Goal: Task Accomplishment & Management: Use online tool/utility

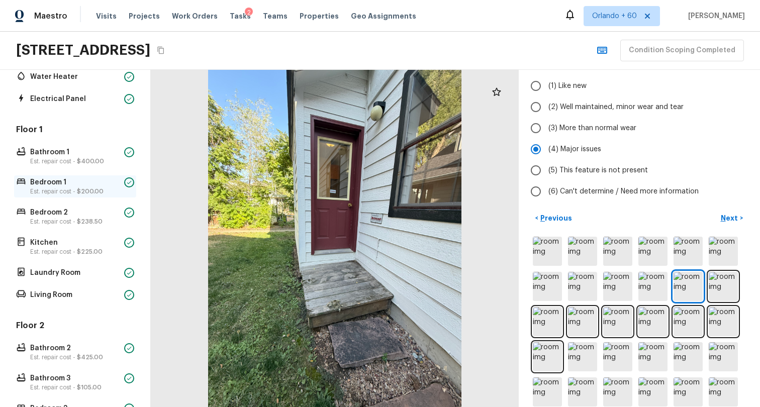
scroll to position [152, 0]
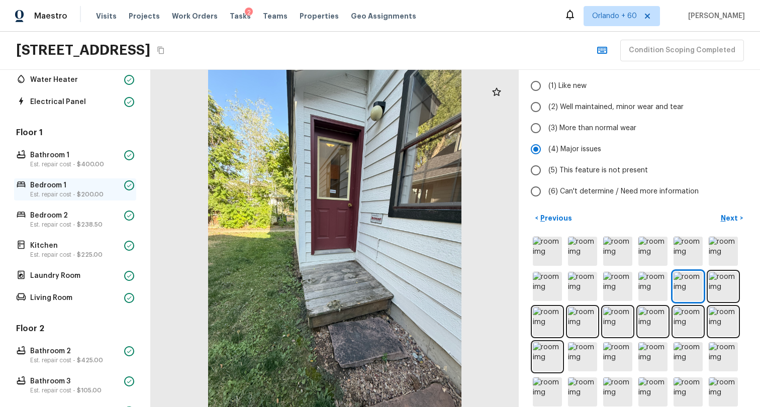
click at [84, 187] on p "Bedroom 1" at bounding box center [75, 185] width 90 height 10
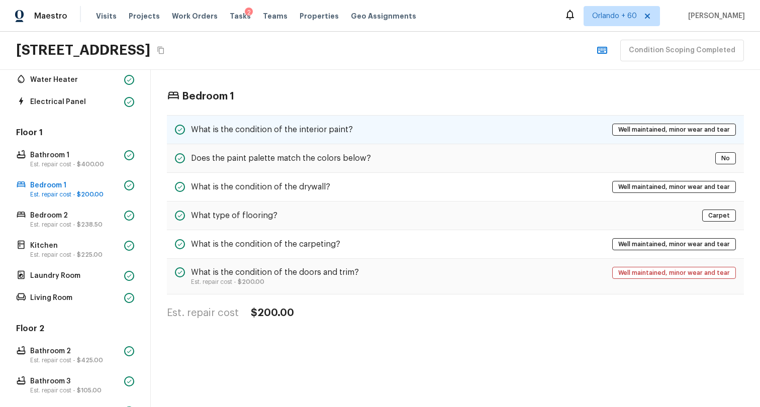
click at [422, 130] on div "What is the condition of the interior paint? Well maintained, minor wear and te…" at bounding box center [455, 129] width 577 height 29
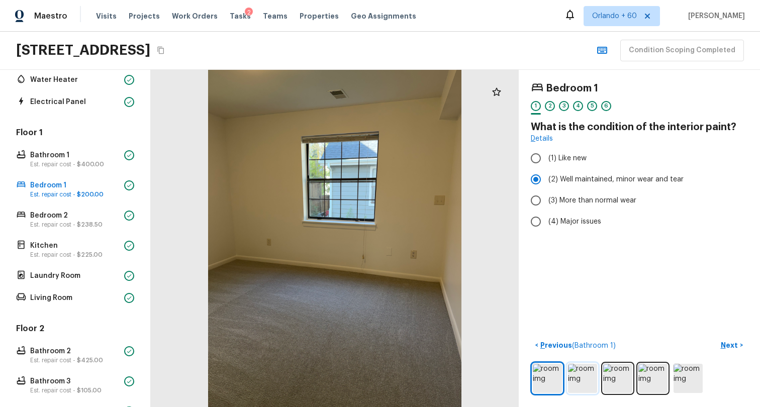
click at [573, 365] on img at bounding box center [582, 378] width 29 height 29
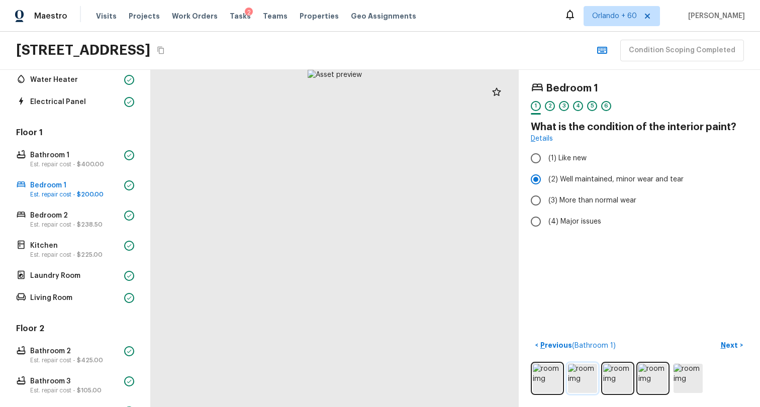
click at [573, 365] on img at bounding box center [582, 378] width 29 height 29
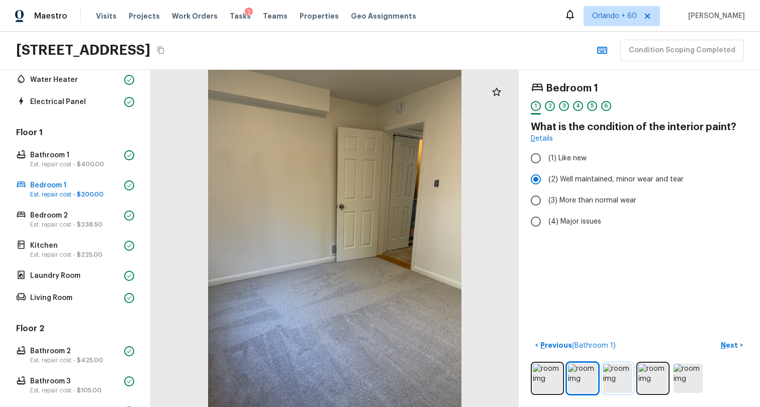
click at [603, 370] on img at bounding box center [617, 378] width 29 height 29
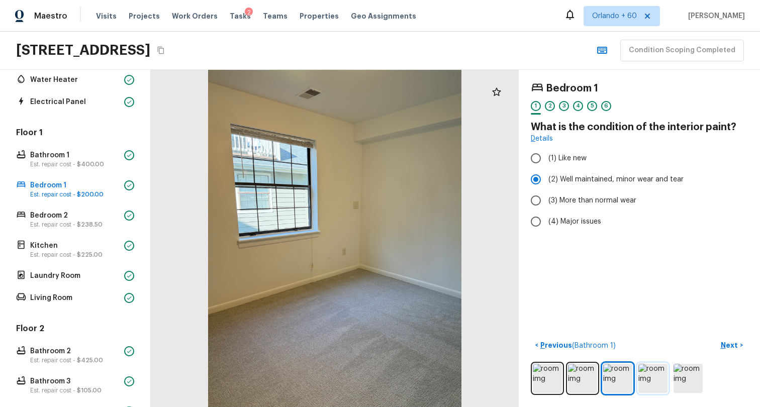
click at [655, 372] on img at bounding box center [652, 378] width 29 height 29
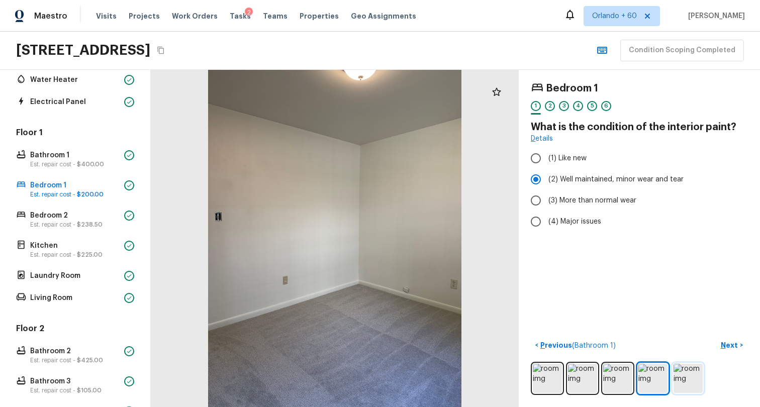
click at [683, 372] on img at bounding box center [687, 378] width 29 height 29
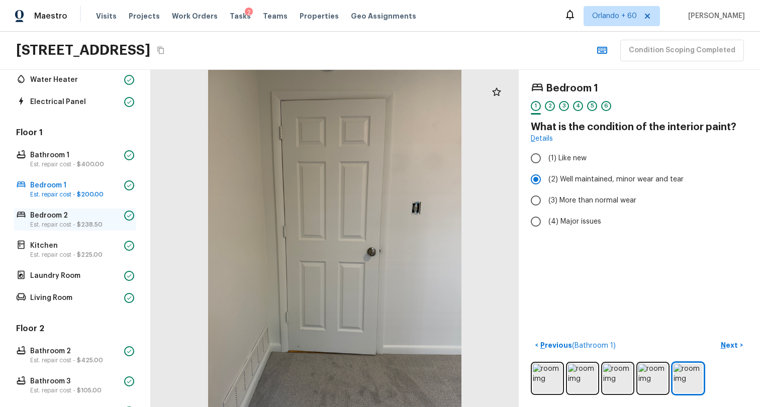
click at [97, 220] on p "Bedroom 2" at bounding box center [75, 216] width 90 height 10
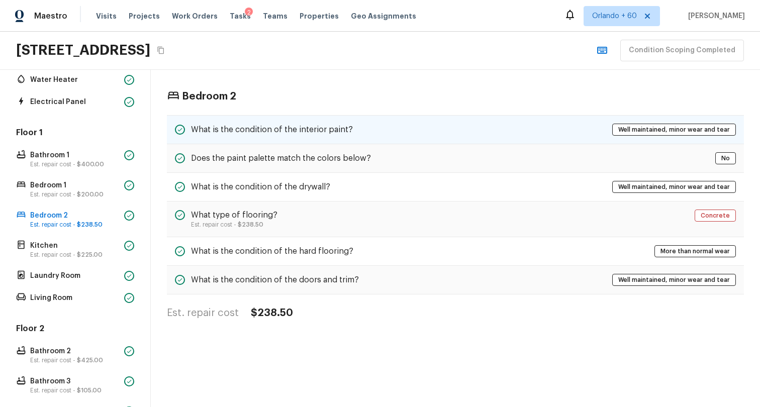
click at [435, 120] on div "What is the condition of the interior paint? Well maintained, minor wear and te…" at bounding box center [455, 129] width 577 height 29
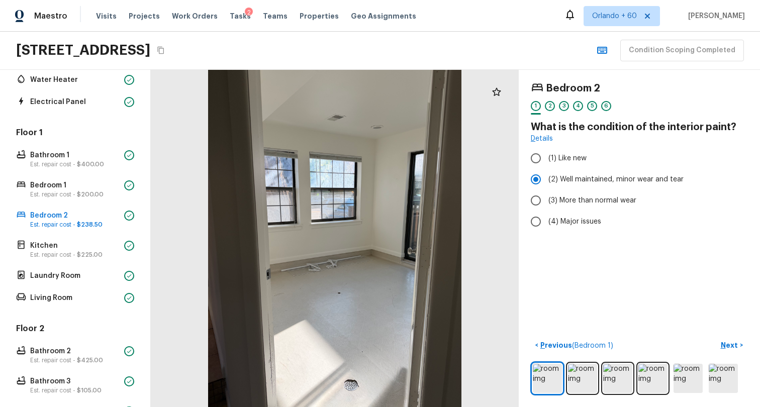
click at [558, 362] on div at bounding box center [639, 378] width 217 height 33
click at [568, 364] on img at bounding box center [582, 378] width 29 height 29
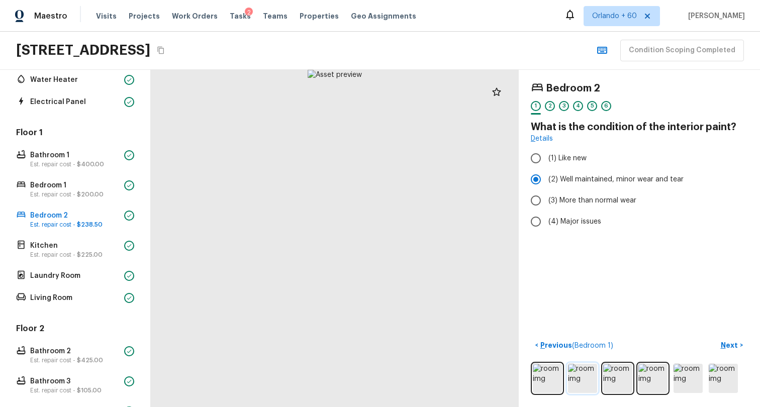
click at [568, 364] on img at bounding box center [582, 378] width 29 height 29
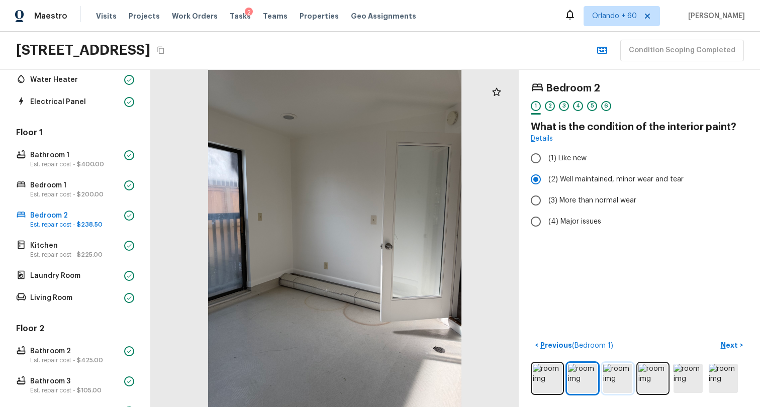
click at [620, 370] on img at bounding box center [617, 378] width 29 height 29
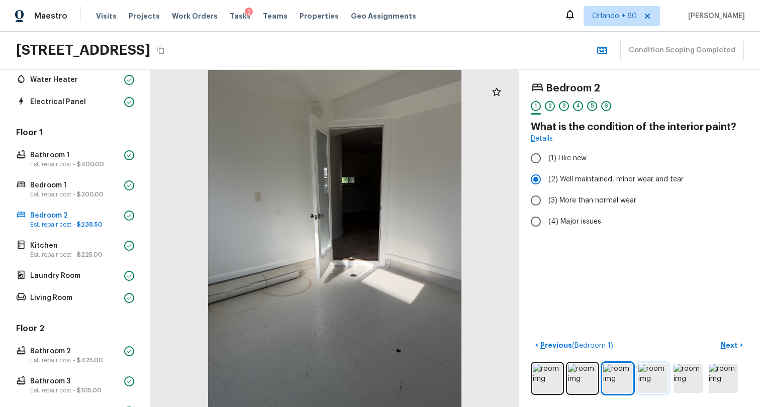
click at [650, 379] on img at bounding box center [652, 378] width 29 height 29
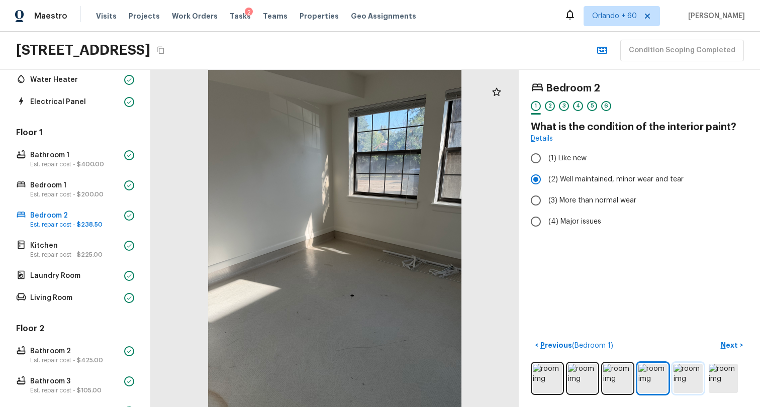
click at [680, 375] on img at bounding box center [687, 378] width 29 height 29
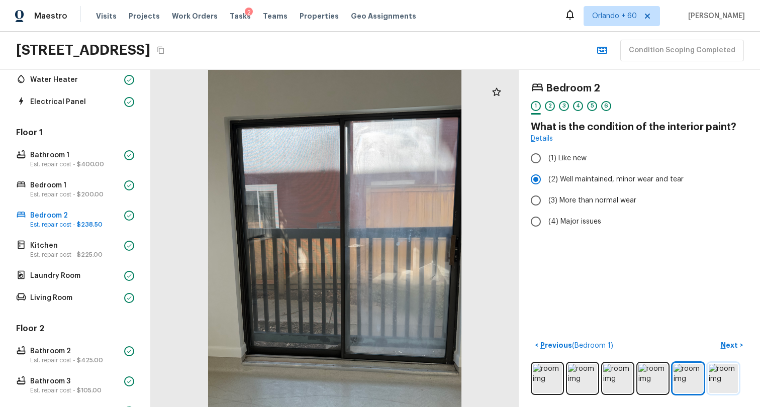
click at [723, 375] on img at bounding box center [722, 378] width 29 height 29
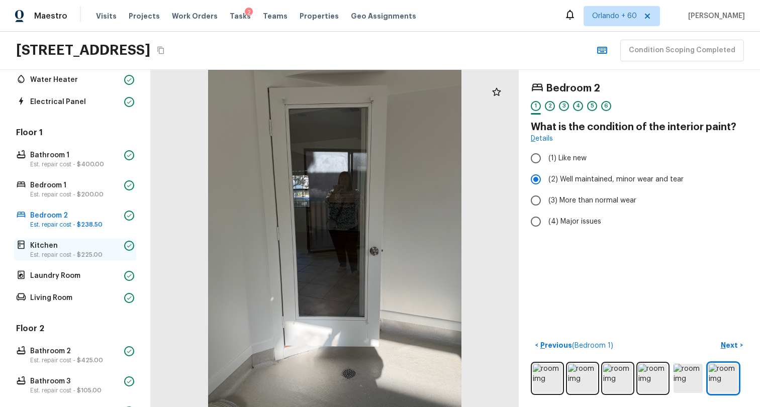
click at [71, 256] on p "Est. repair cost - $225.00" at bounding box center [75, 255] width 90 height 8
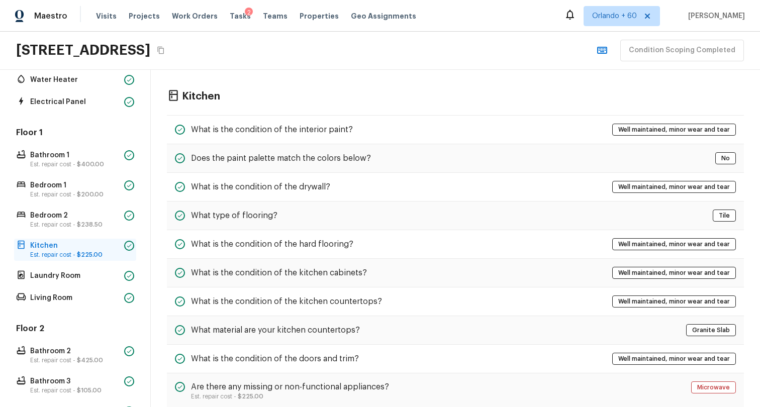
click at [80, 246] on p "Kitchen" at bounding box center [75, 246] width 90 height 10
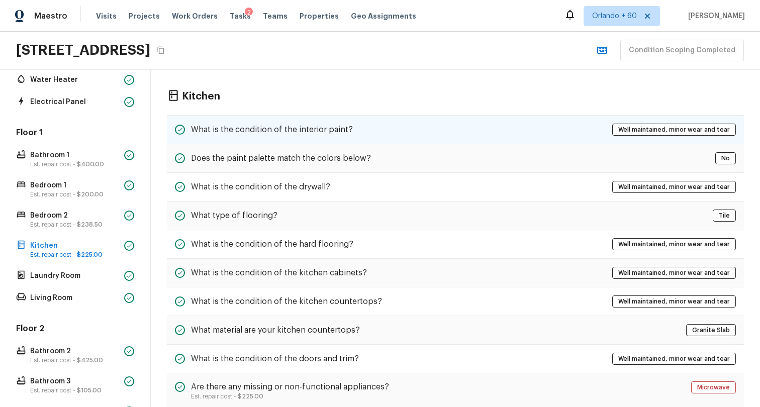
click at [287, 133] on h5 "What is the condition of the interior paint?" at bounding box center [272, 129] width 162 height 11
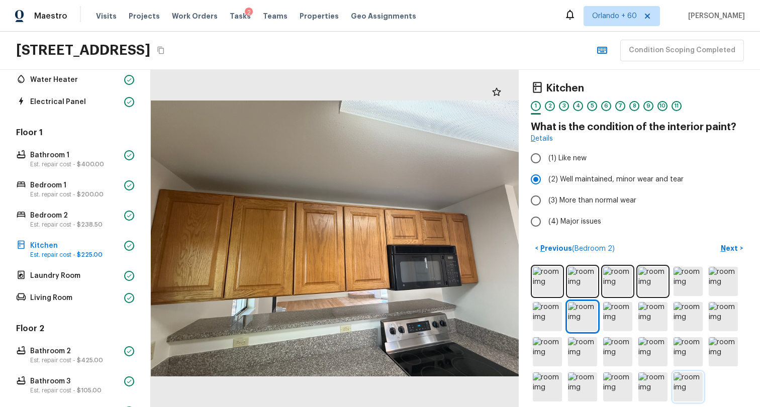
click at [676, 389] on img at bounding box center [687, 386] width 29 height 29
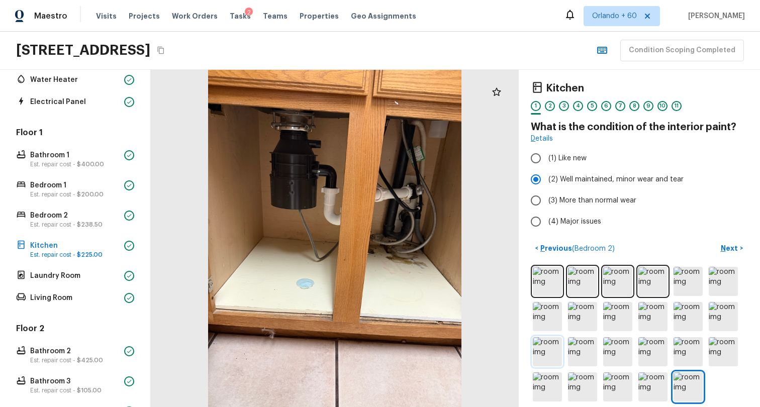
click at [535, 352] on img at bounding box center [547, 351] width 29 height 29
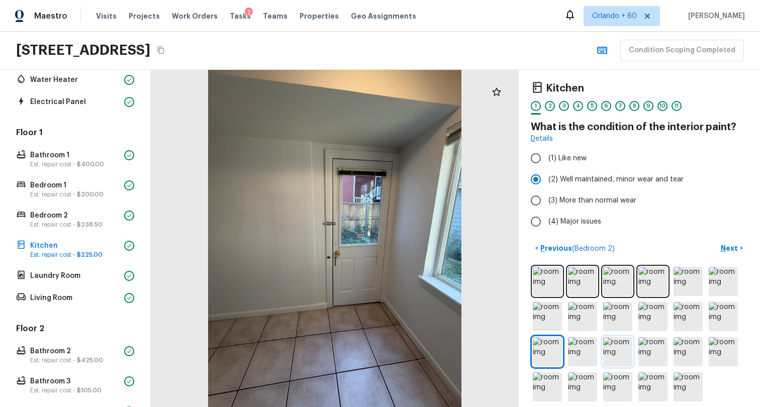
click at [617, 358] on img at bounding box center [617, 351] width 29 height 29
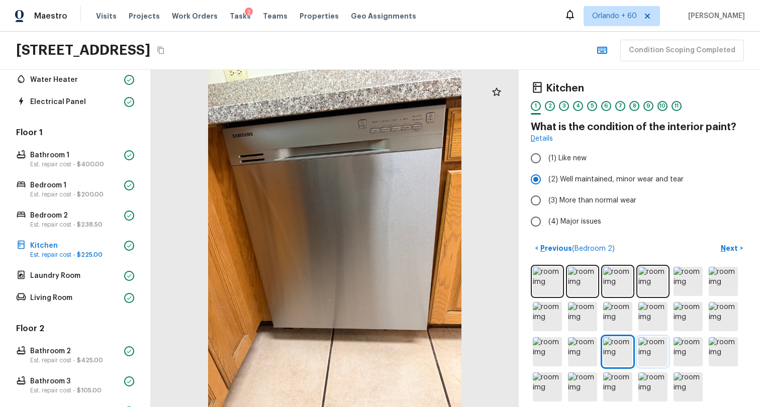
click at [643, 350] on img at bounding box center [652, 351] width 29 height 29
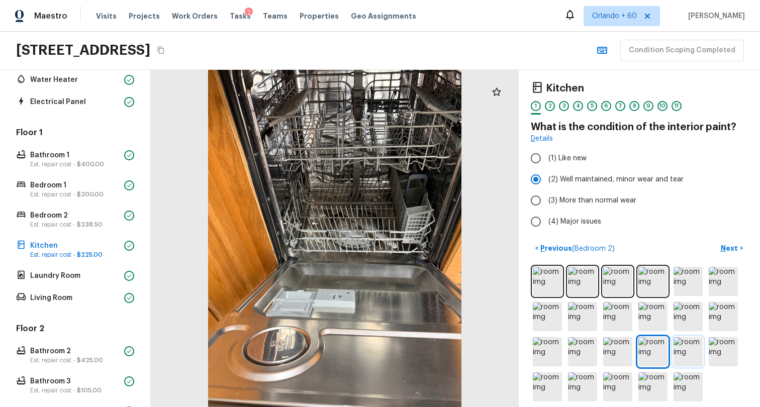
click at [686, 346] on img at bounding box center [687, 351] width 29 height 29
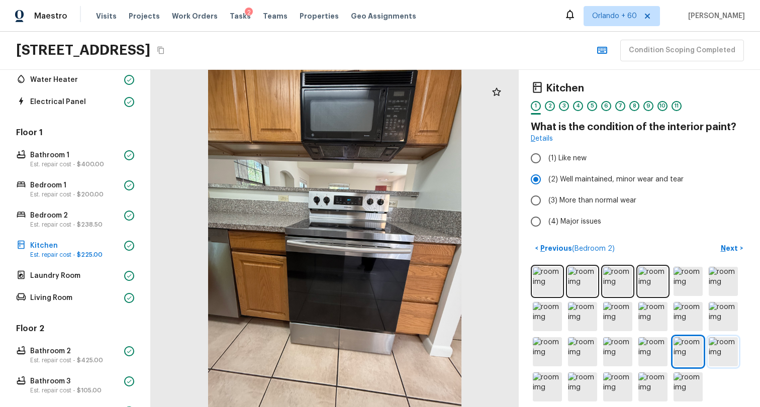
click at [719, 345] on img at bounding box center [722, 351] width 29 height 29
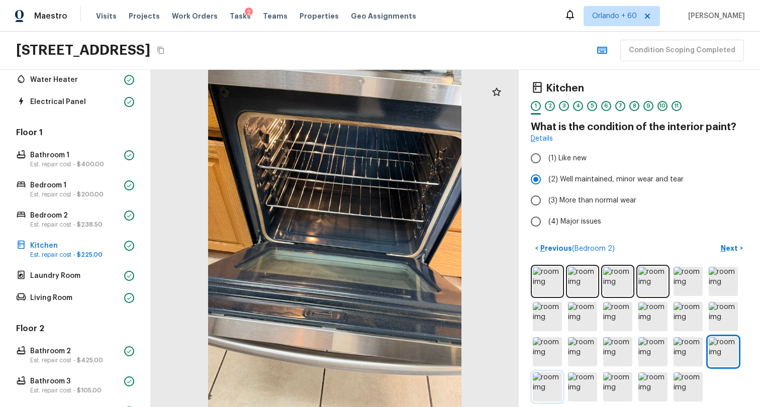
click at [533, 384] on img at bounding box center [547, 386] width 29 height 29
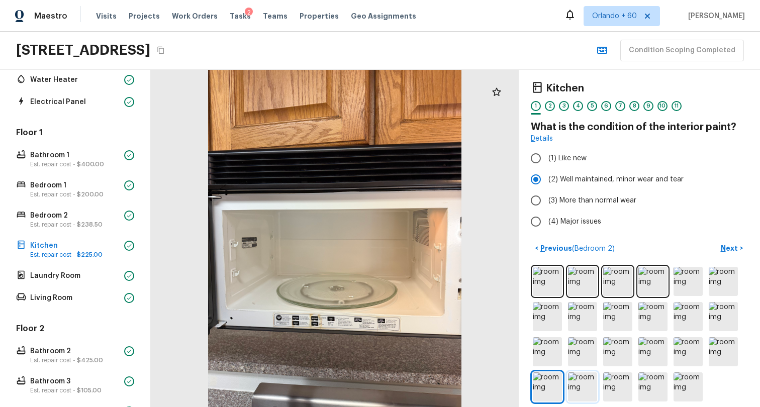
click at [575, 386] on img at bounding box center [582, 386] width 29 height 29
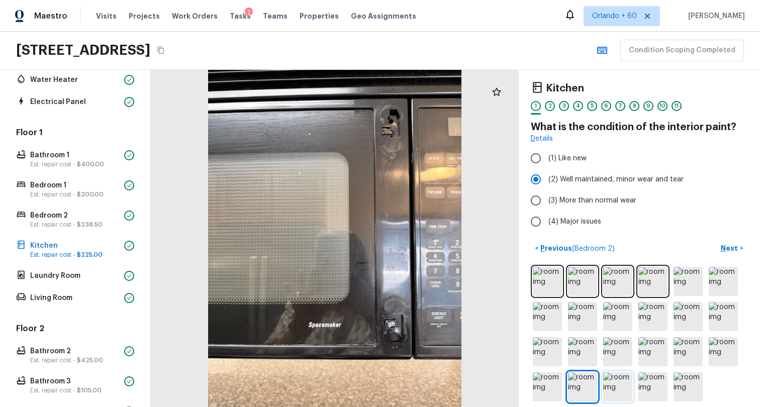
click at [608, 385] on img at bounding box center [617, 386] width 29 height 29
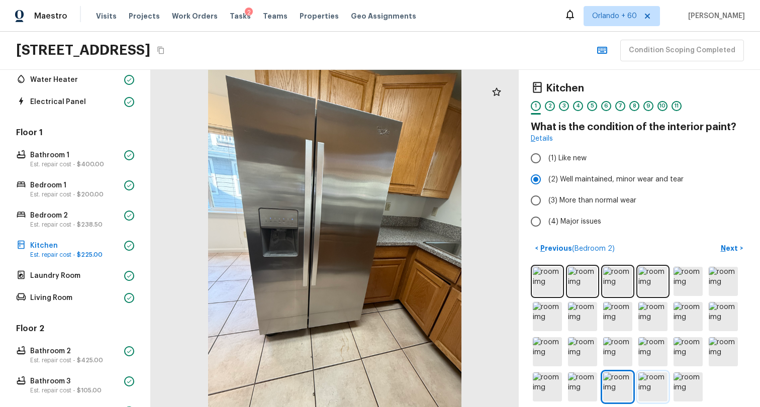
click at [641, 385] on img at bounding box center [652, 386] width 29 height 29
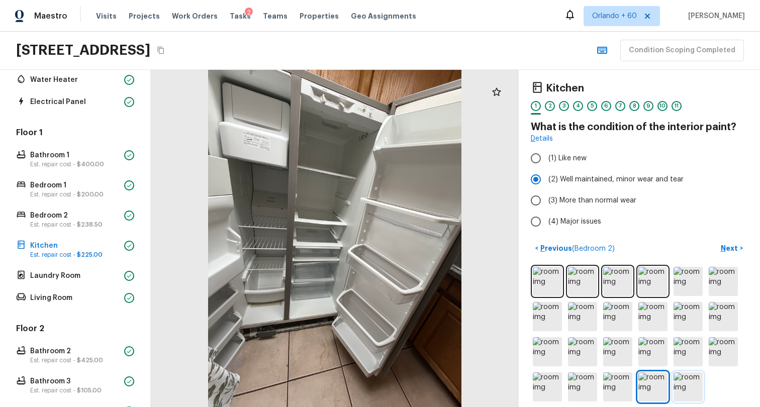
click at [673, 386] on img at bounding box center [687, 386] width 29 height 29
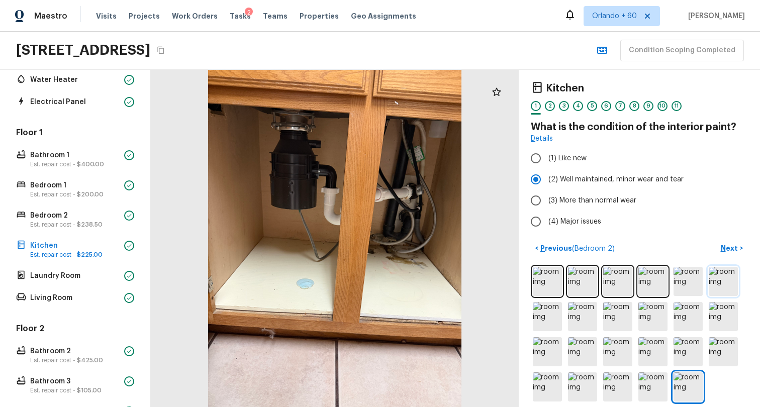
click at [714, 285] on img at bounding box center [722, 281] width 29 height 29
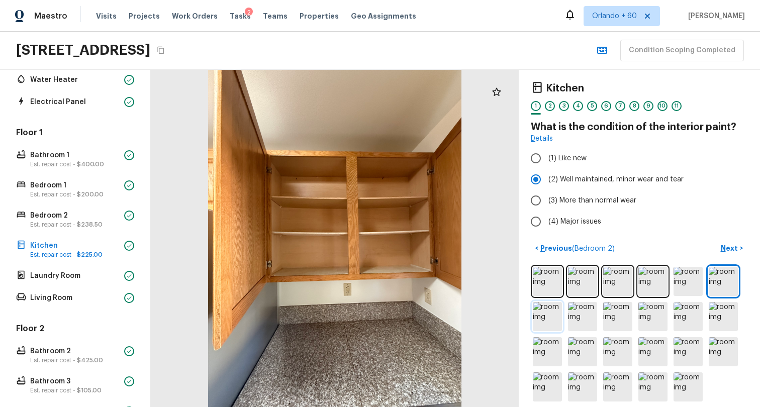
click at [536, 322] on img at bounding box center [547, 316] width 29 height 29
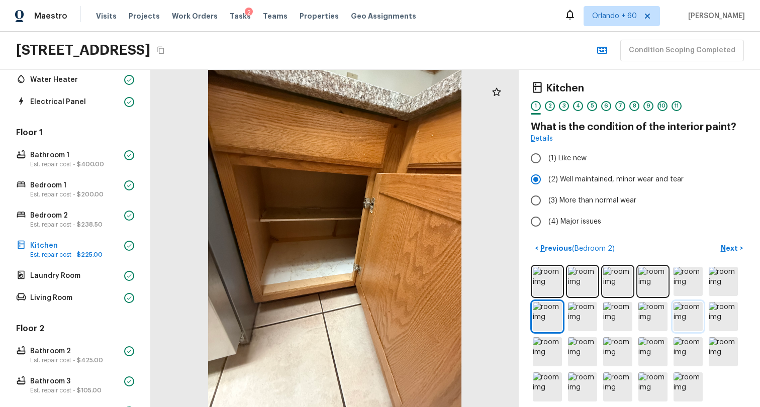
click at [691, 318] on img at bounding box center [687, 316] width 29 height 29
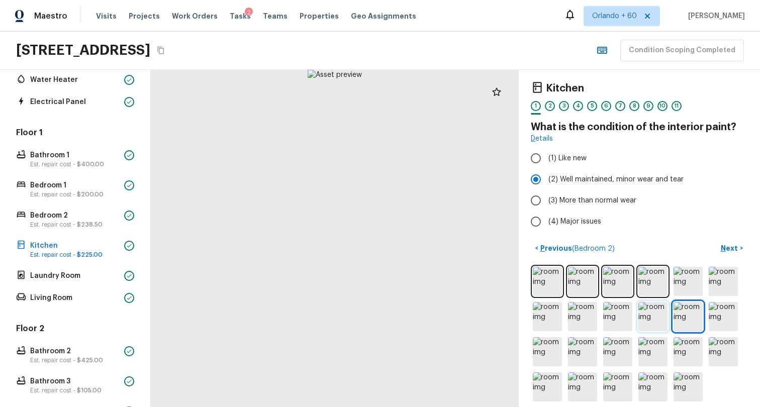
click at [647, 321] on img at bounding box center [652, 316] width 29 height 29
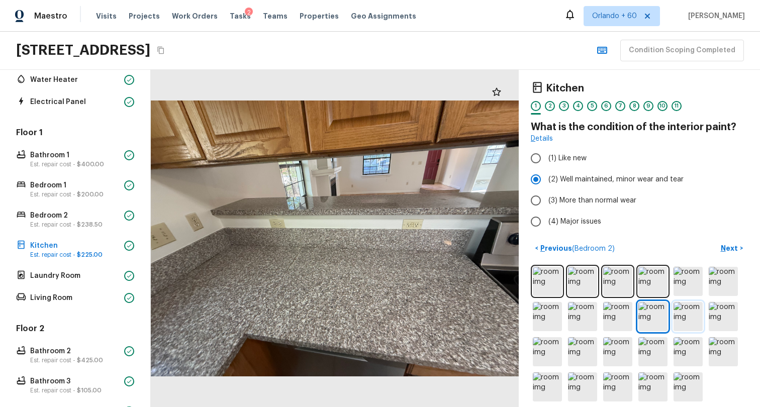
click at [678, 320] on img at bounding box center [687, 316] width 29 height 29
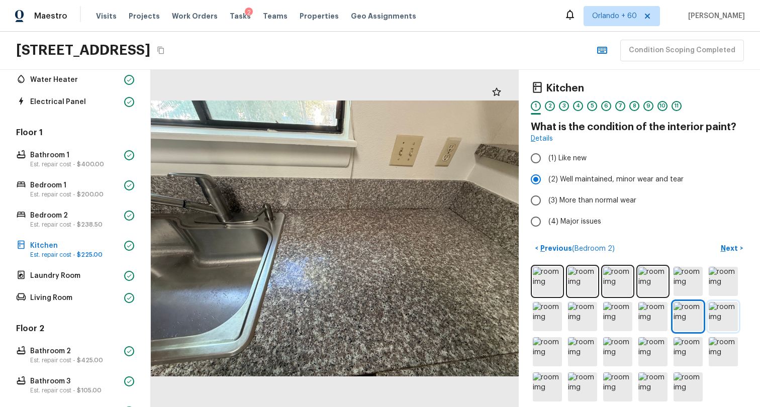
click at [711, 318] on img at bounding box center [722, 316] width 29 height 29
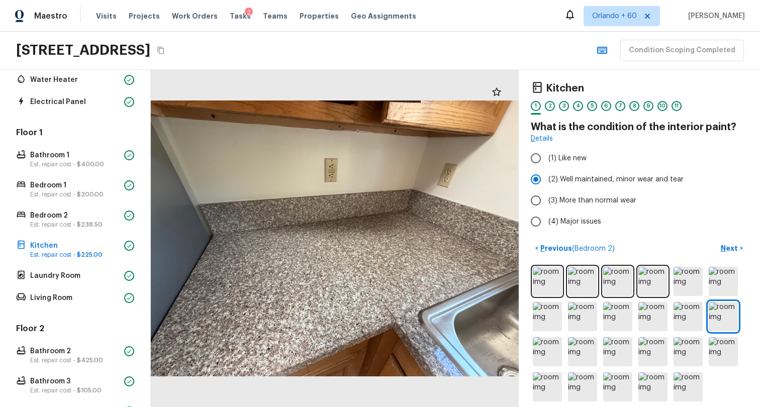
click at [664, 282] on div at bounding box center [639, 334] width 217 height 139
click at [673, 279] on img at bounding box center [687, 281] width 29 height 29
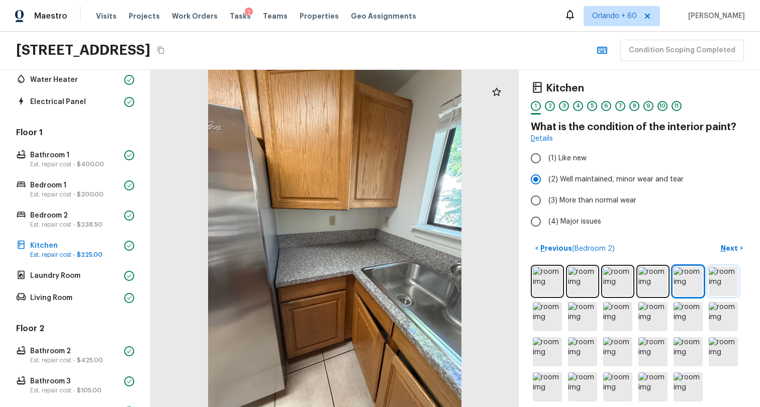
click at [711, 275] on img at bounding box center [722, 281] width 29 height 29
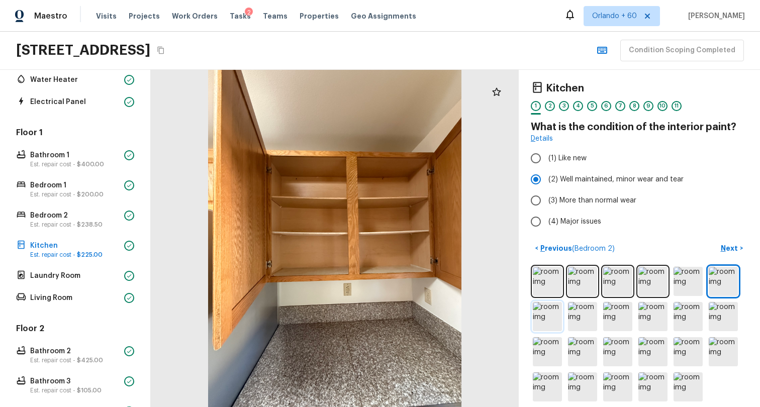
click at [533, 315] on img at bounding box center [547, 316] width 29 height 29
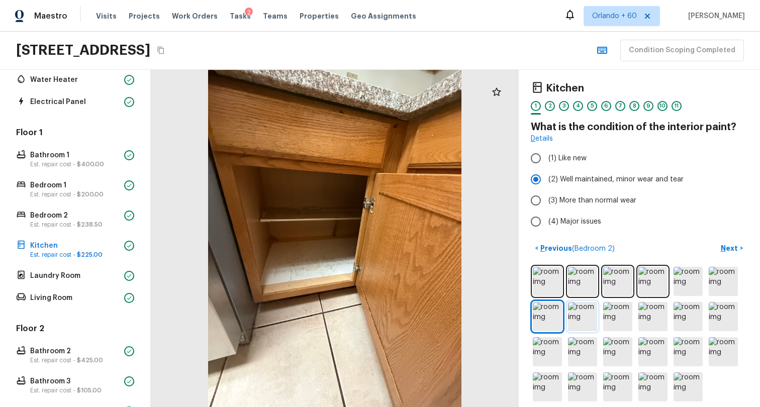
click at [580, 315] on img at bounding box center [582, 316] width 29 height 29
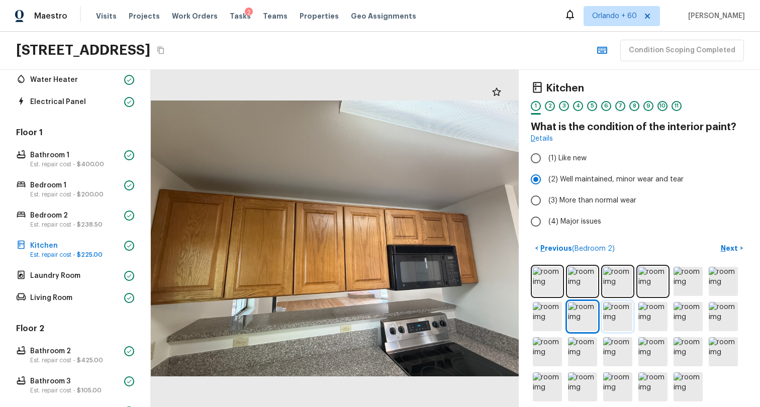
click at [603, 313] on img at bounding box center [617, 316] width 29 height 29
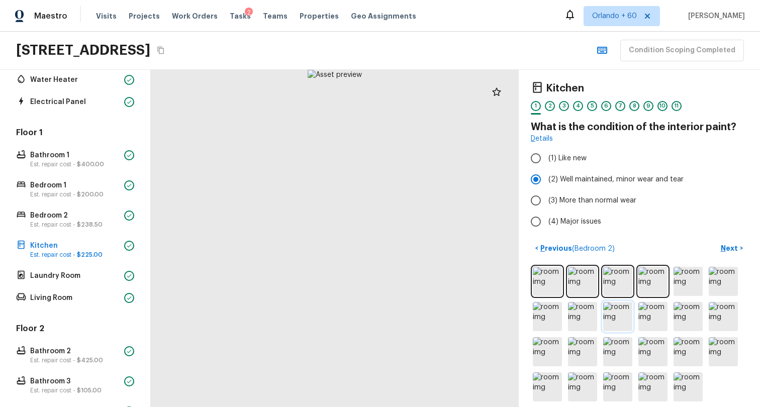
click at [603, 313] on img at bounding box center [617, 316] width 29 height 29
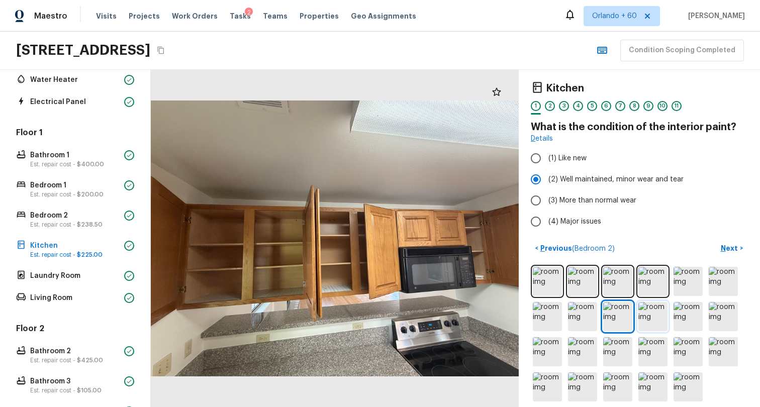
click at [643, 320] on img at bounding box center [652, 316] width 29 height 29
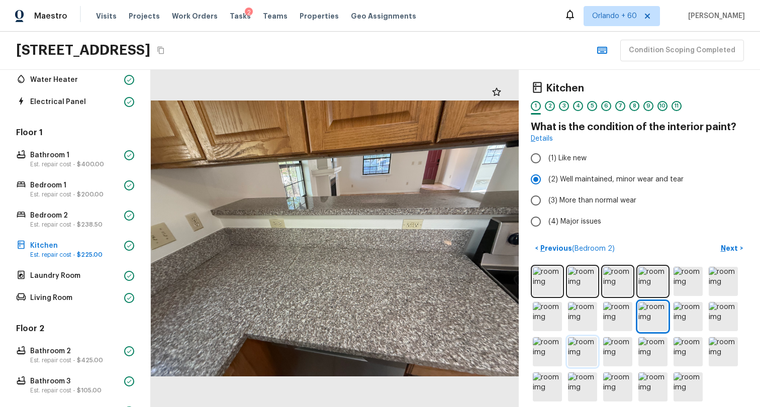
click at [568, 354] on img at bounding box center [582, 351] width 29 height 29
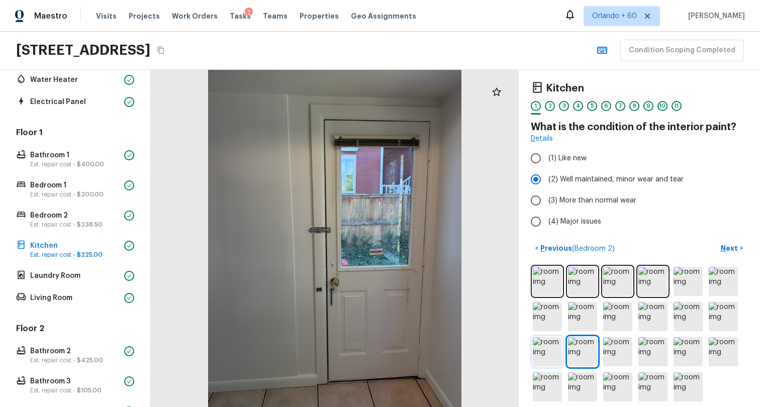
click at [542, 350] on img at bounding box center [547, 351] width 29 height 29
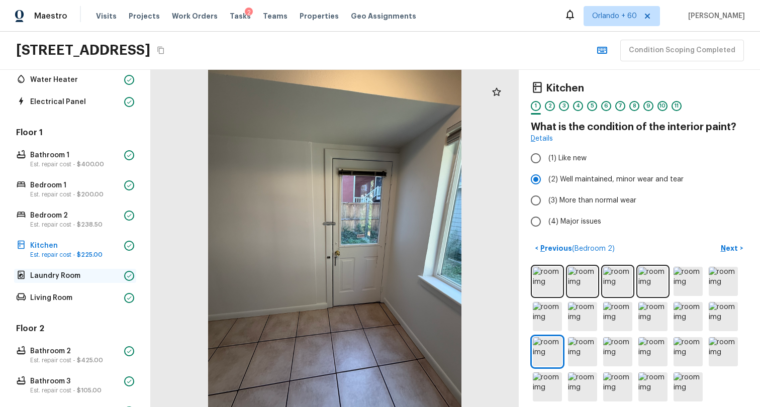
click at [105, 276] on p "Laundry Room" at bounding box center [75, 276] width 90 height 10
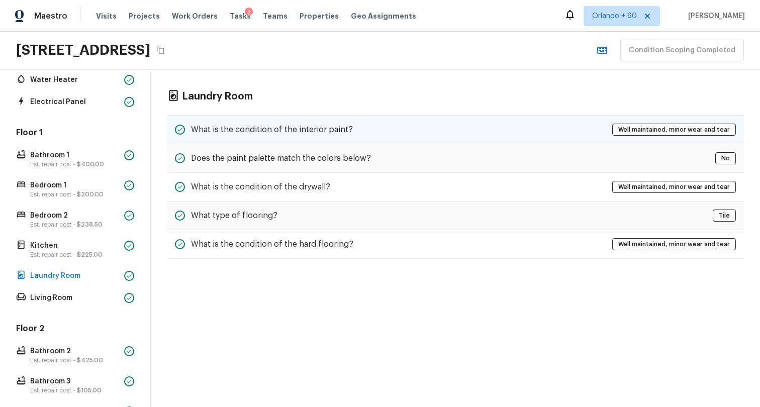
click at [267, 135] on div "What is the condition of the interior paint?" at bounding box center [264, 130] width 178 height 12
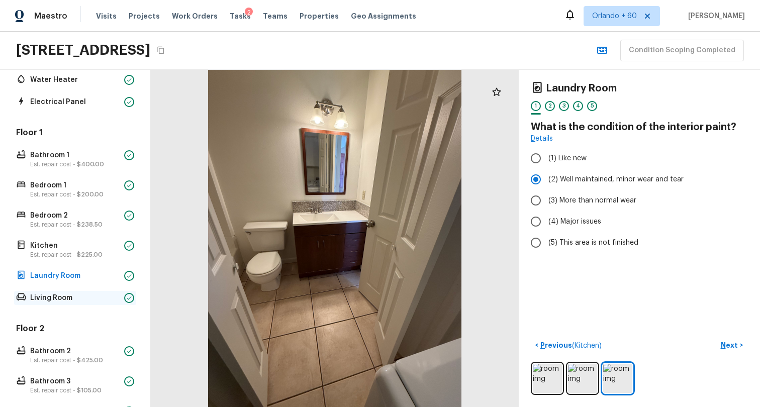
click at [105, 301] on p "Living Room" at bounding box center [75, 298] width 90 height 10
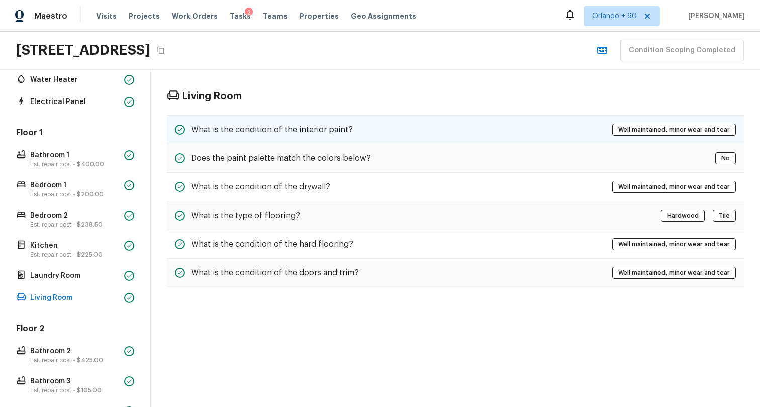
click at [253, 125] on h5 "What is the condition of the interior paint?" at bounding box center [272, 129] width 162 height 11
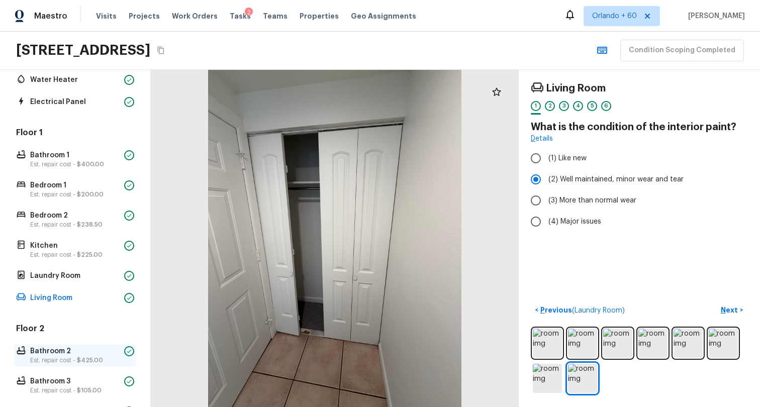
click at [50, 350] on p "Bathroom 2" at bounding box center [75, 351] width 90 height 10
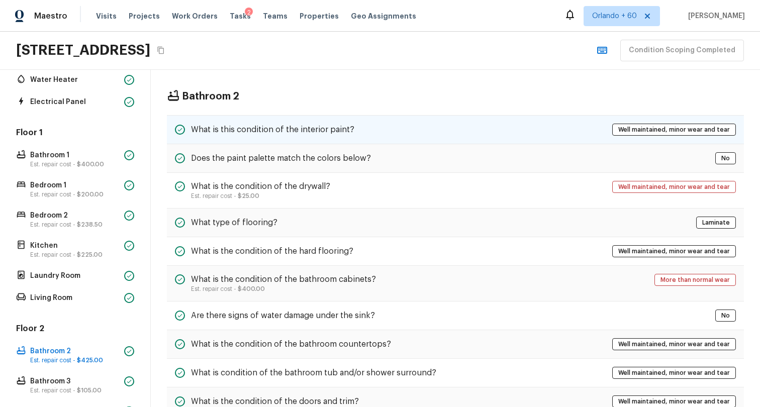
click at [385, 132] on div "What is this condition of the interior paint? Well maintained, minor wear and t…" at bounding box center [455, 129] width 577 height 29
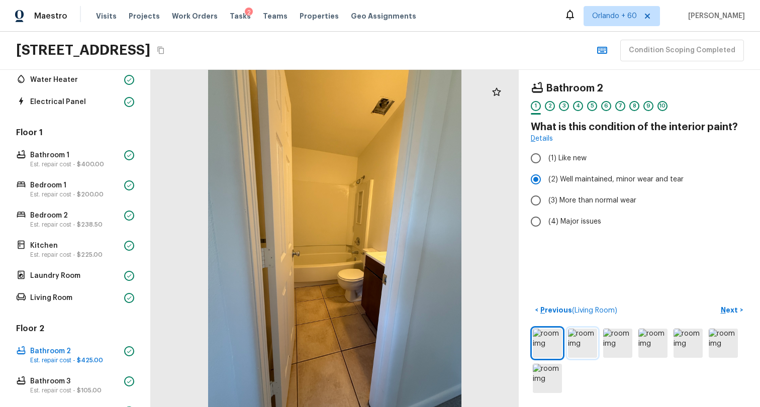
click at [570, 329] on img at bounding box center [582, 343] width 29 height 29
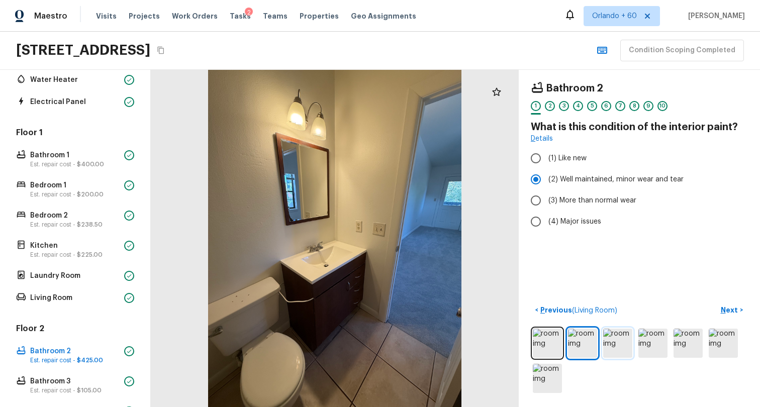
click at [608, 332] on img at bounding box center [617, 343] width 29 height 29
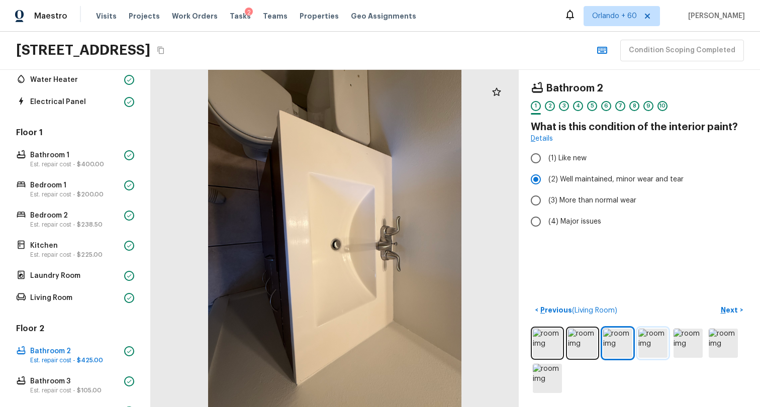
click at [638, 333] on img at bounding box center [652, 343] width 29 height 29
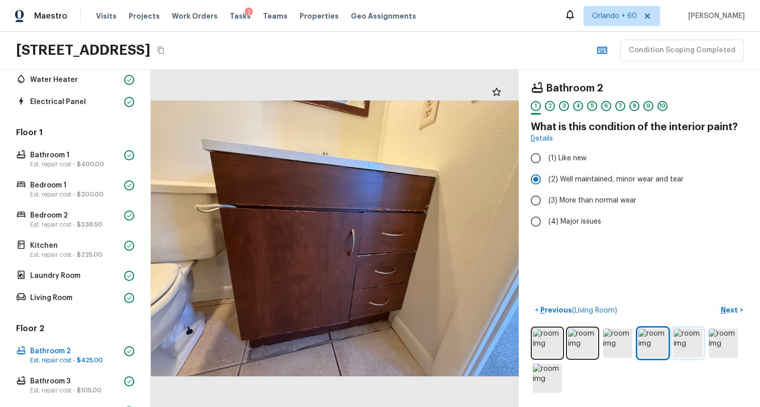
click at [683, 342] on img at bounding box center [687, 343] width 29 height 29
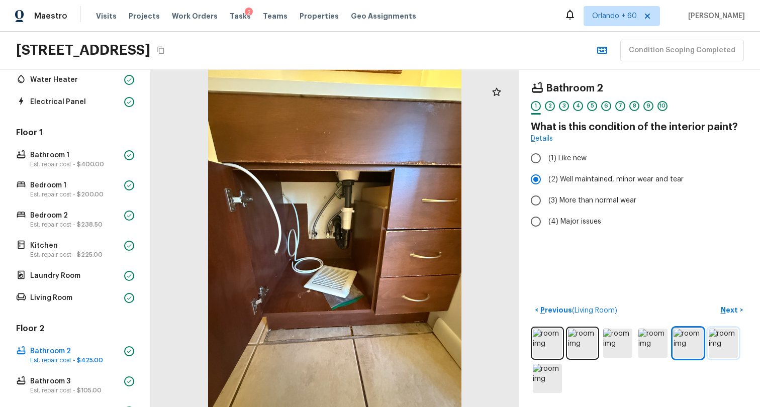
click at [708, 336] on img at bounding box center [722, 343] width 29 height 29
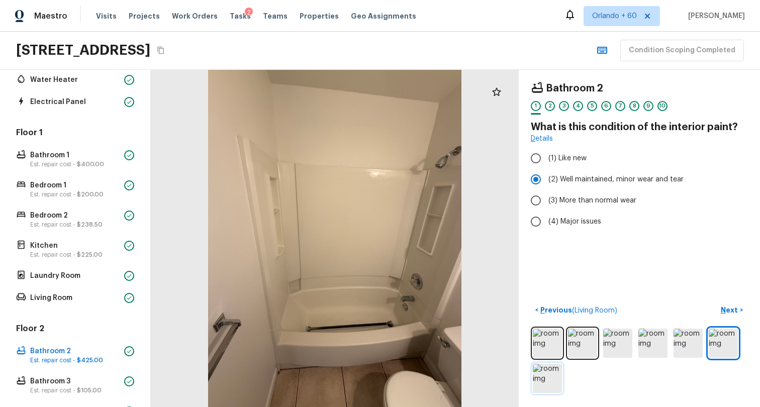
click at [540, 383] on img at bounding box center [547, 378] width 29 height 29
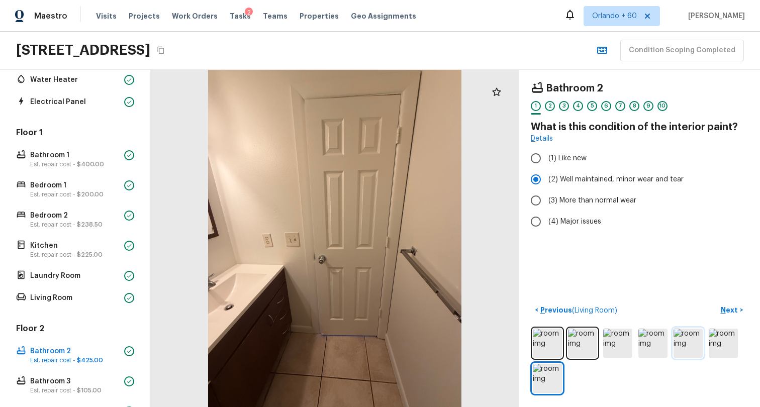
click at [676, 329] on img at bounding box center [687, 343] width 29 height 29
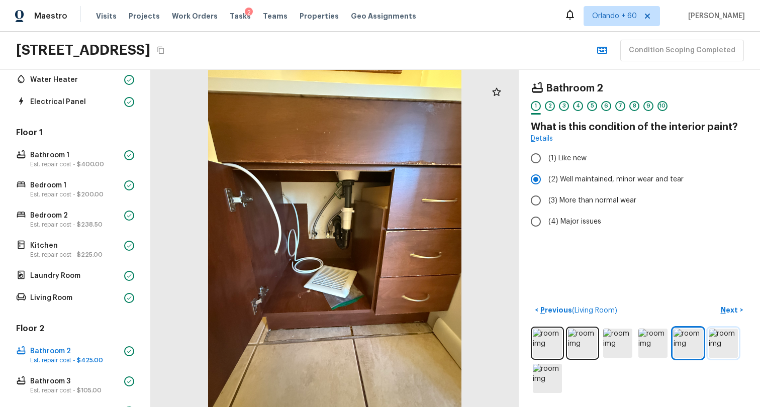
click at [725, 335] on img at bounding box center [722, 343] width 29 height 29
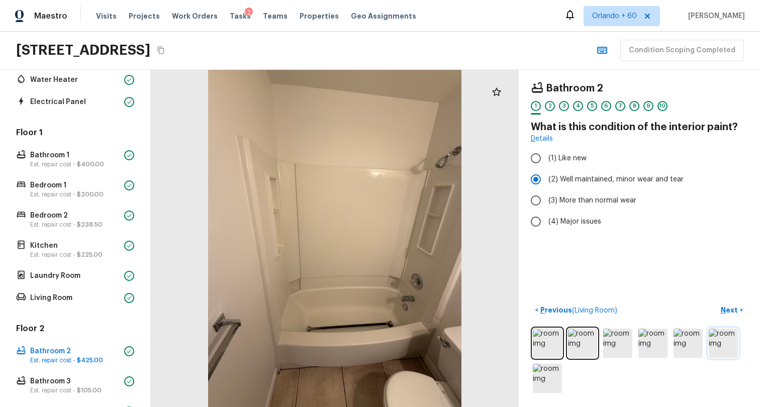
click at [715, 343] on img at bounding box center [722, 343] width 29 height 29
click at [69, 389] on p "Est. repair cost - $105.00" at bounding box center [75, 390] width 90 height 8
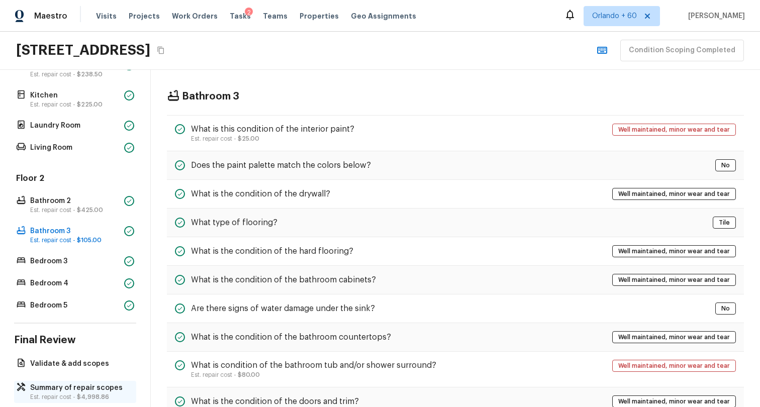
scroll to position [326, 0]
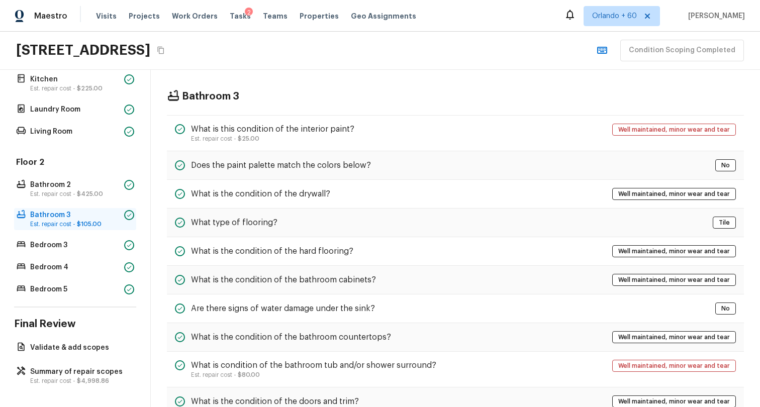
click at [78, 211] on p "Bathroom 3" at bounding box center [75, 215] width 90 height 10
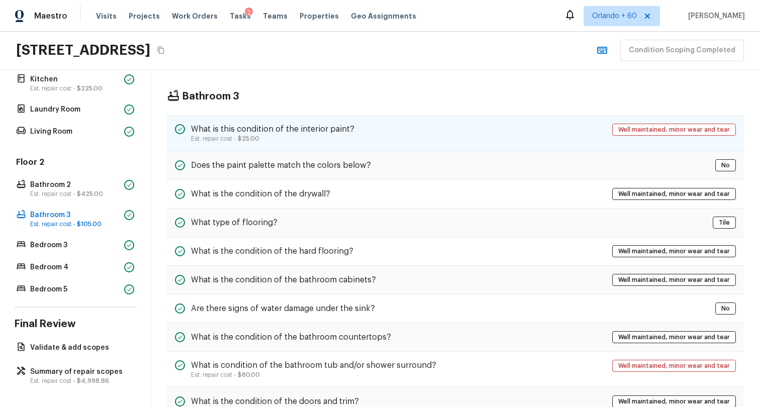
click at [384, 122] on div "What is this condition of the interior paint? Est. repair cost - $25.00 Well ma…" at bounding box center [455, 133] width 577 height 36
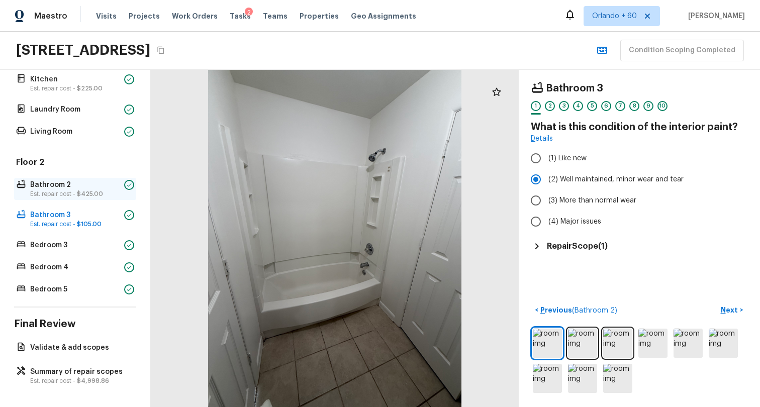
click at [74, 180] on p "Bathroom 2" at bounding box center [75, 185] width 90 height 10
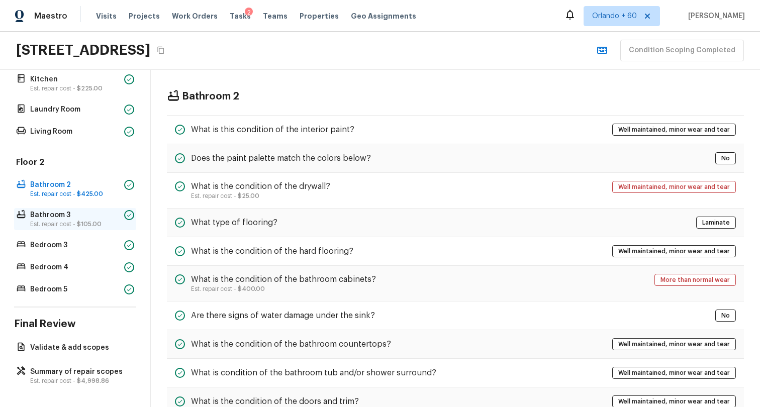
click at [69, 220] on p "Est. repair cost - $105.00" at bounding box center [75, 224] width 90 height 8
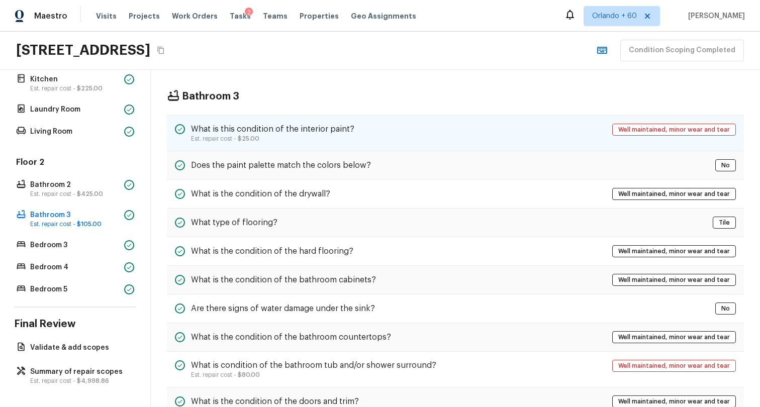
click at [347, 139] on p "Est. repair cost - $25.00" at bounding box center [272, 139] width 163 height 8
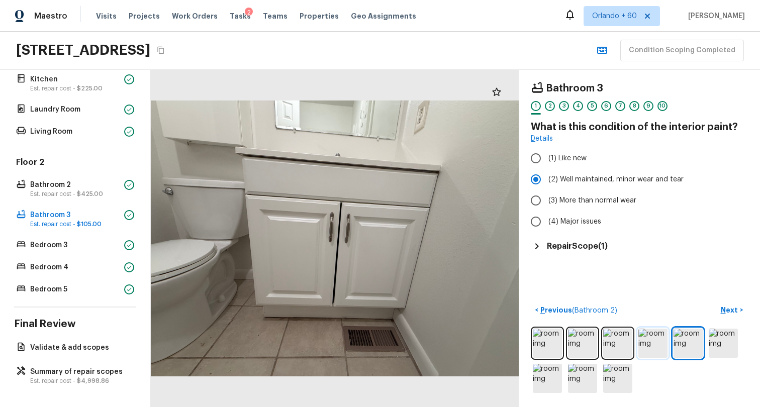
click at [655, 329] on img at bounding box center [652, 343] width 29 height 29
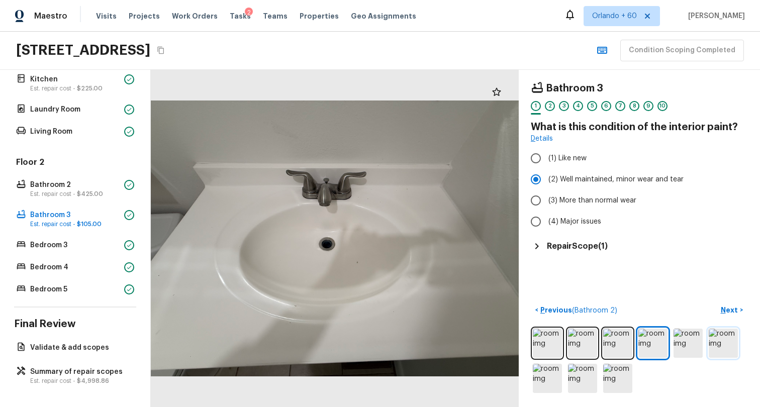
click at [708, 330] on img at bounding box center [722, 343] width 29 height 29
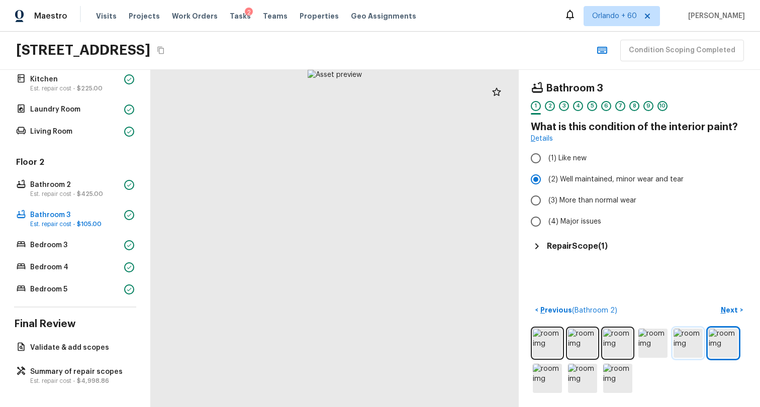
click at [673, 338] on img at bounding box center [687, 343] width 29 height 29
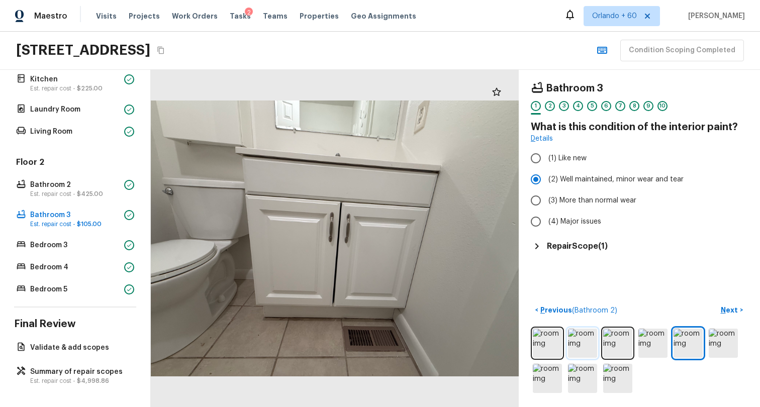
click at [580, 337] on img at bounding box center [582, 343] width 29 height 29
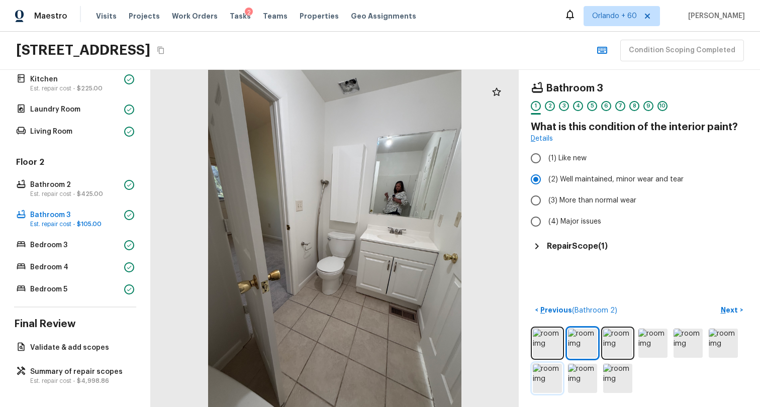
click at [545, 369] on img at bounding box center [547, 378] width 29 height 29
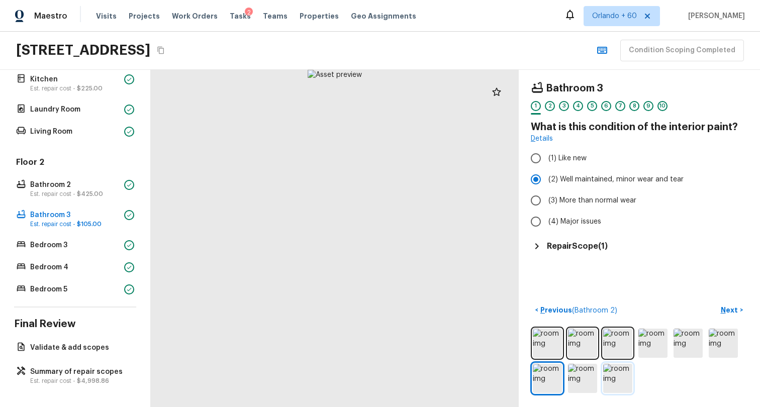
click at [615, 377] on img at bounding box center [617, 378] width 29 height 29
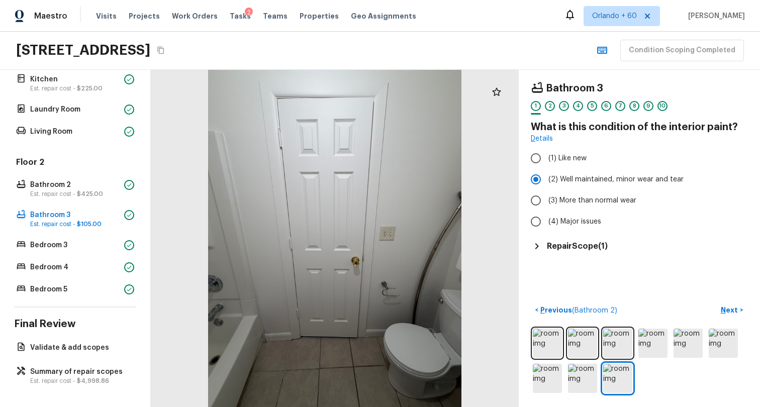
click at [730, 333] on div at bounding box center [639, 361] width 217 height 68
click at [715, 334] on img at bounding box center [722, 343] width 29 height 29
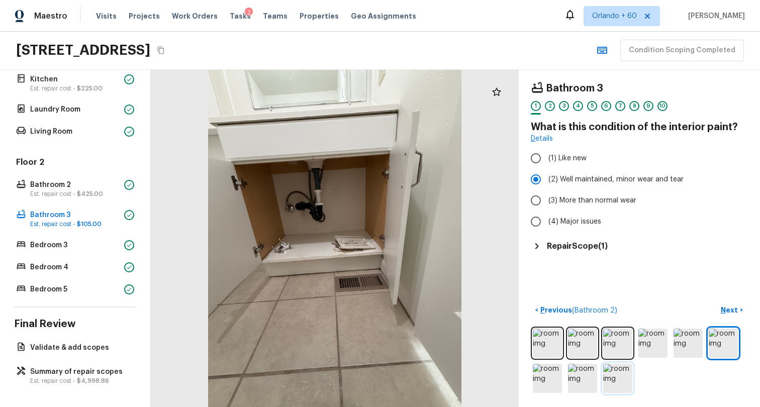
click at [614, 375] on img at bounding box center [617, 378] width 29 height 29
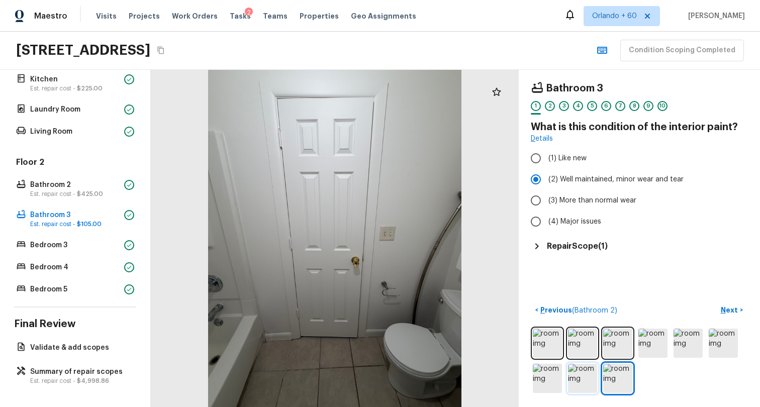
click at [576, 375] on img at bounding box center [582, 378] width 29 height 29
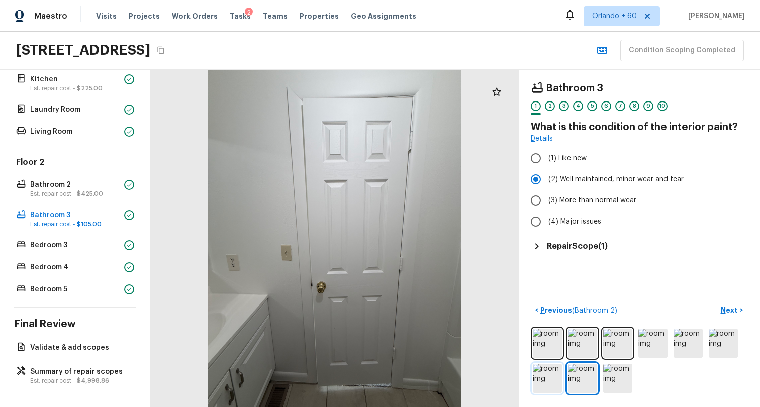
click at [542, 368] on img at bounding box center [547, 378] width 29 height 29
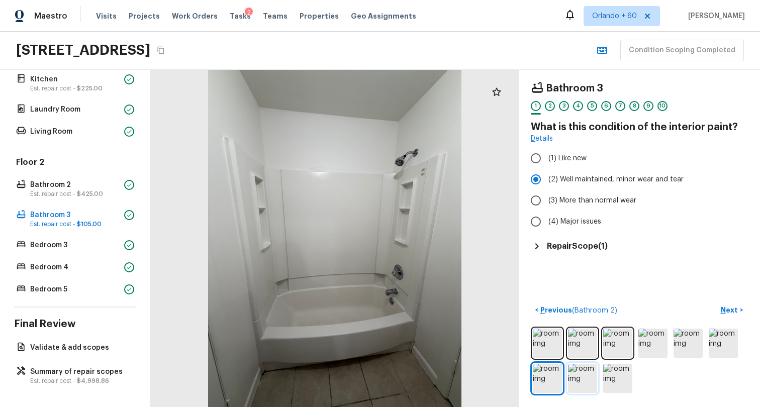
click at [579, 369] on img at bounding box center [582, 378] width 29 height 29
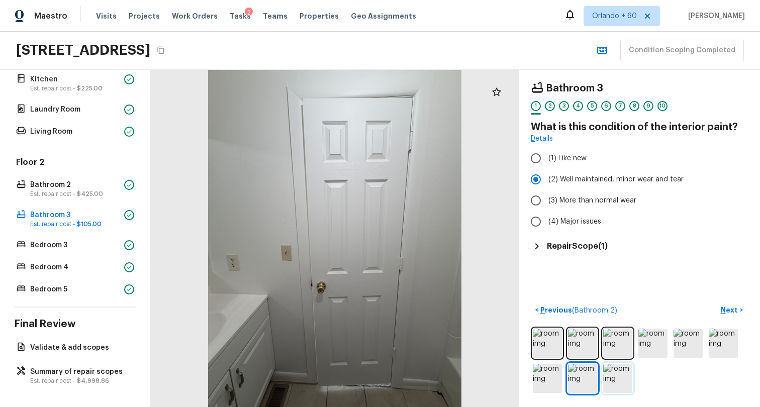
click at [614, 369] on img at bounding box center [617, 378] width 29 height 29
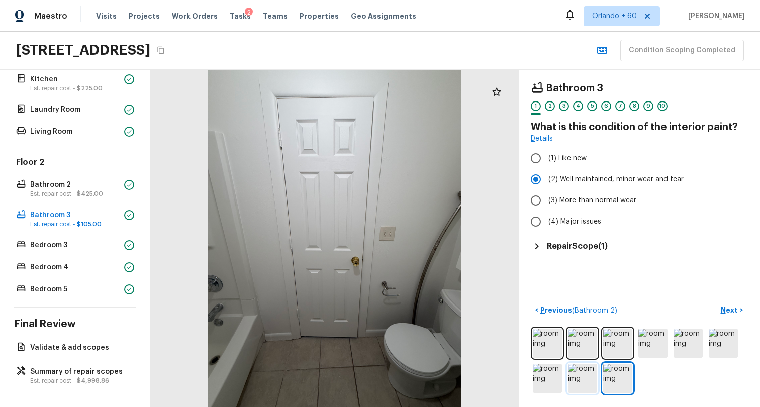
click at [573, 375] on img at bounding box center [582, 378] width 29 height 29
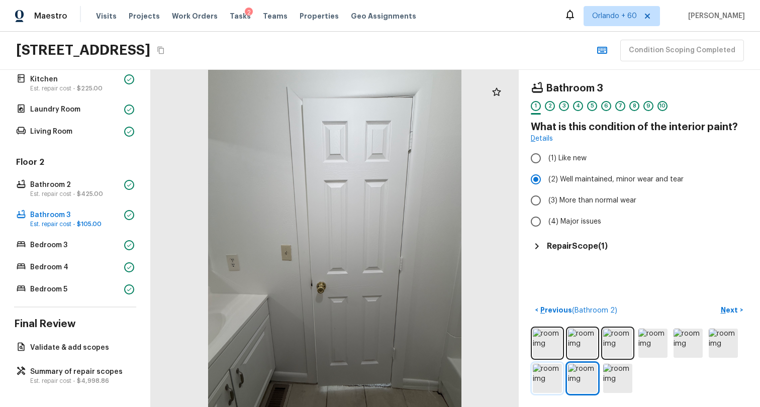
click at [538, 372] on img at bounding box center [547, 378] width 29 height 29
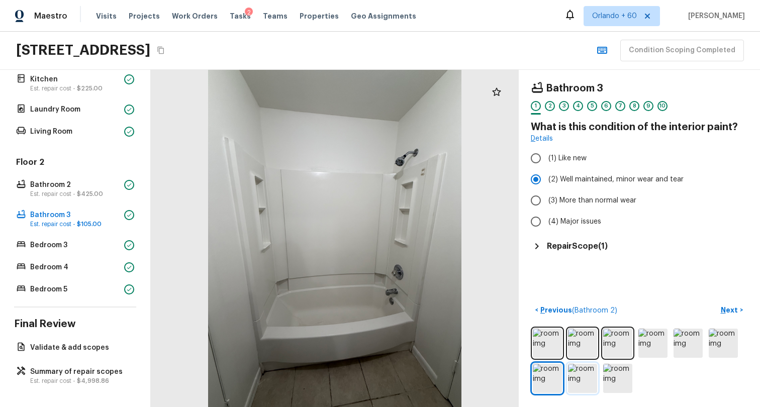
click at [568, 373] on img at bounding box center [582, 378] width 29 height 29
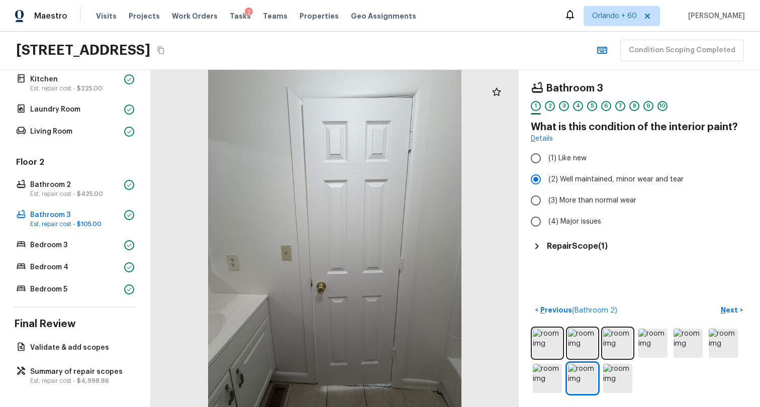
click at [62, 247] on div "Floor 2 Bathroom 2 Est. repair cost - $425.00 Bathroom 3 Est. repair cost - $10…" at bounding box center [75, 227] width 122 height 140
click at [74, 240] on p "Bedroom 3" at bounding box center [75, 245] width 90 height 10
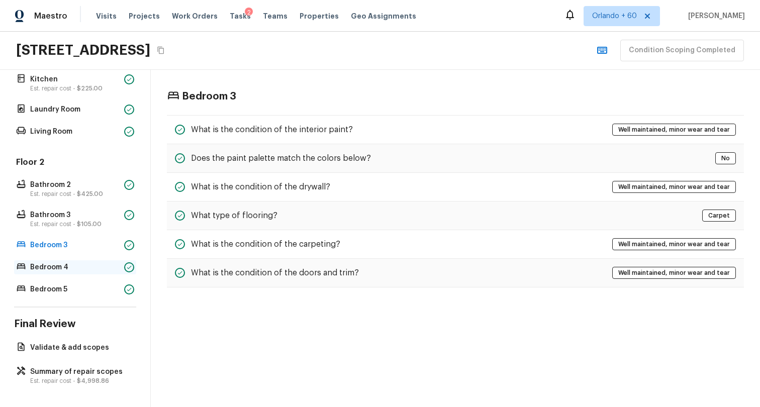
click at [49, 262] on p "Bedroom 4" at bounding box center [75, 267] width 90 height 10
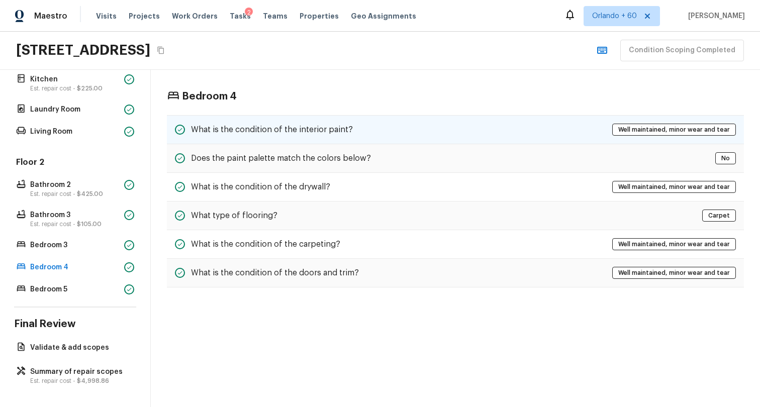
click at [263, 132] on h5 "What is the condition of the interior paint?" at bounding box center [272, 129] width 162 height 11
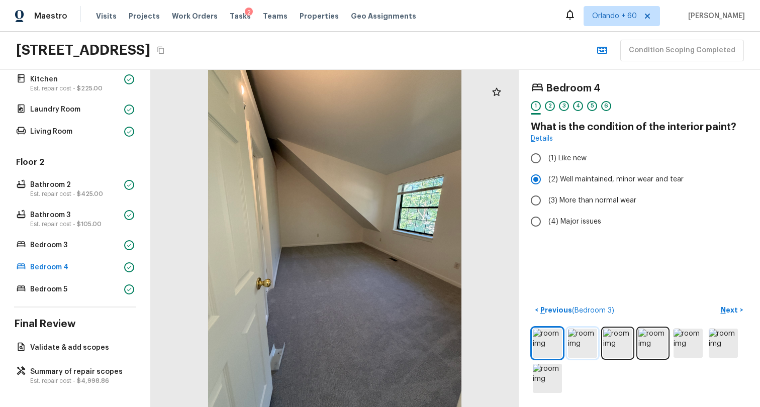
click at [568, 329] on img at bounding box center [582, 343] width 29 height 29
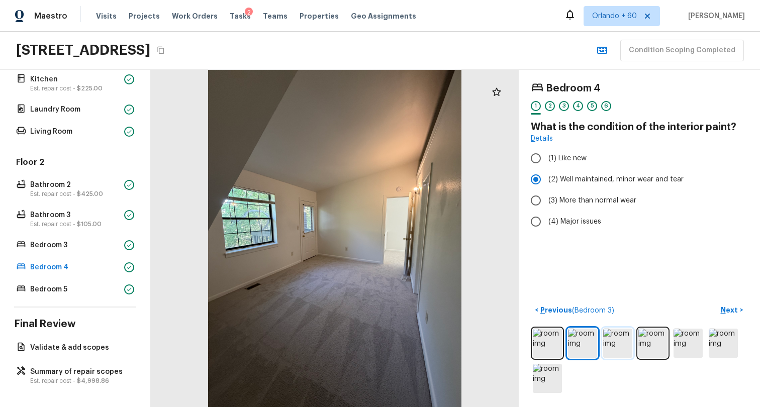
click at [611, 332] on img at bounding box center [617, 343] width 29 height 29
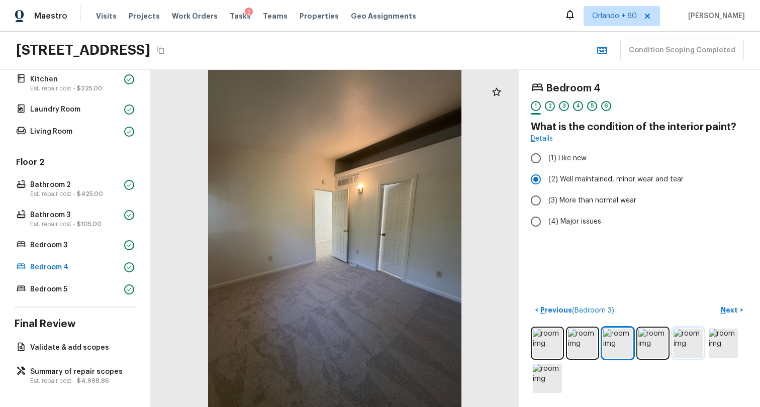
click at [676, 335] on img at bounding box center [687, 343] width 29 height 29
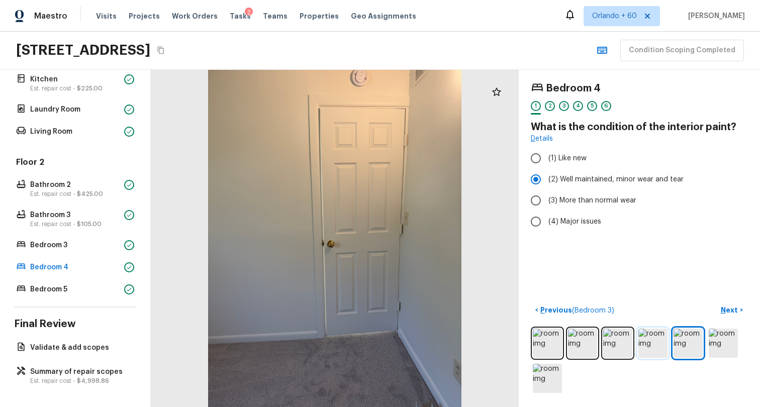
click at [644, 336] on img at bounding box center [652, 343] width 29 height 29
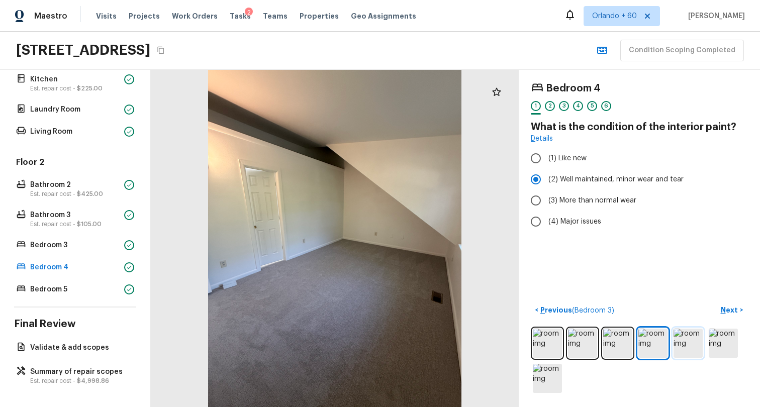
click at [674, 329] on img at bounding box center [687, 343] width 29 height 29
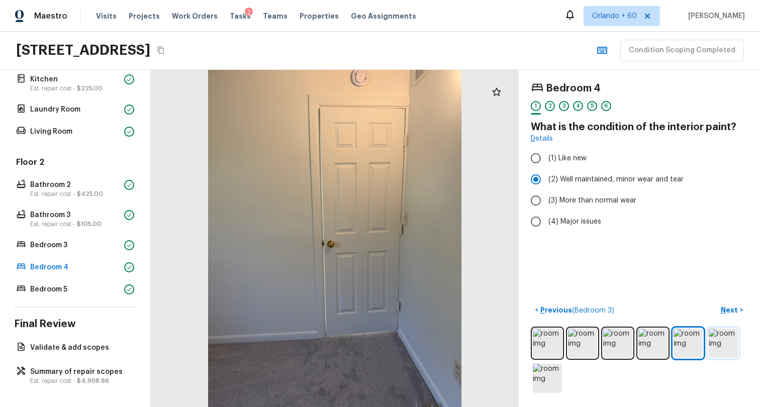
click at [710, 329] on img at bounding box center [722, 343] width 29 height 29
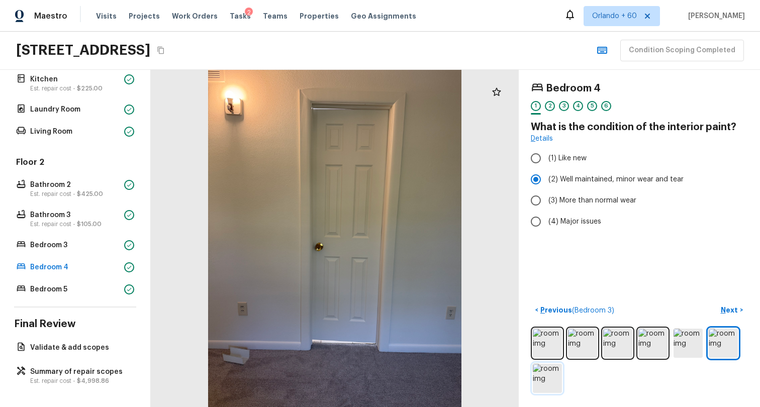
click at [533, 374] on img at bounding box center [547, 378] width 29 height 29
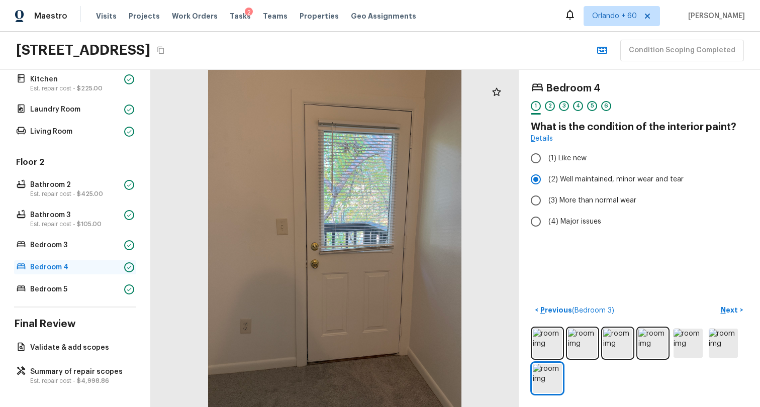
click at [44, 262] on p "Bedroom 4" at bounding box center [75, 267] width 90 height 10
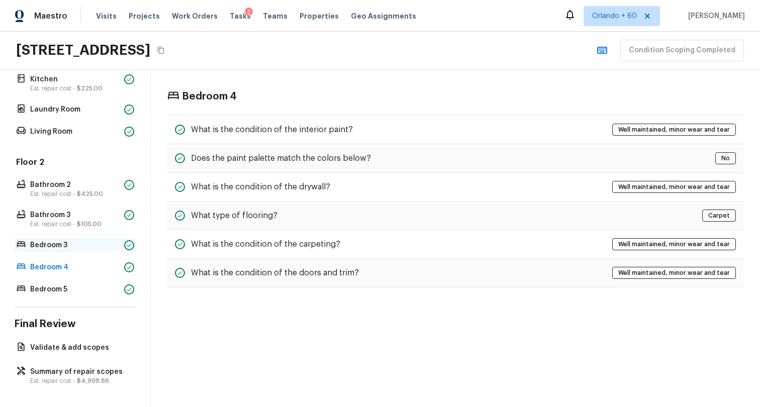
click at [54, 244] on div "Bedroom 3" at bounding box center [75, 245] width 122 height 14
click at [61, 247] on div "Floor 2 Bathroom 2 Est. repair cost - $425.00 Bathroom 3 Est. repair cost - $10…" at bounding box center [75, 227] width 122 height 140
click at [61, 240] on p "Bedroom 3" at bounding box center [75, 245] width 90 height 10
click at [58, 260] on div "Bedroom 4" at bounding box center [75, 267] width 122 height 14
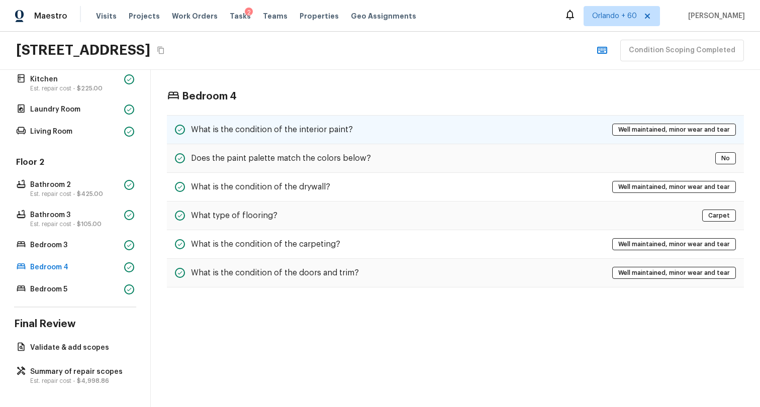
click at [244, 129] on h5 "What is the condition of the interior paint?" at bounding box center [272, 129] width 162 height 11
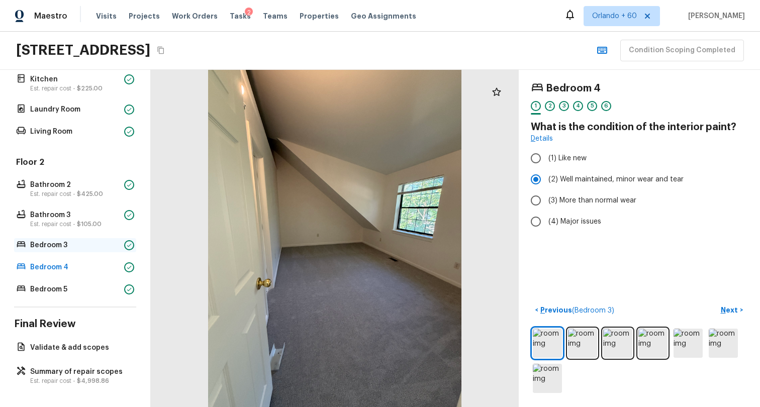
click at [46, 240] on p "Bedroom 3" at bounding box center [75, 245] width 90 height 10
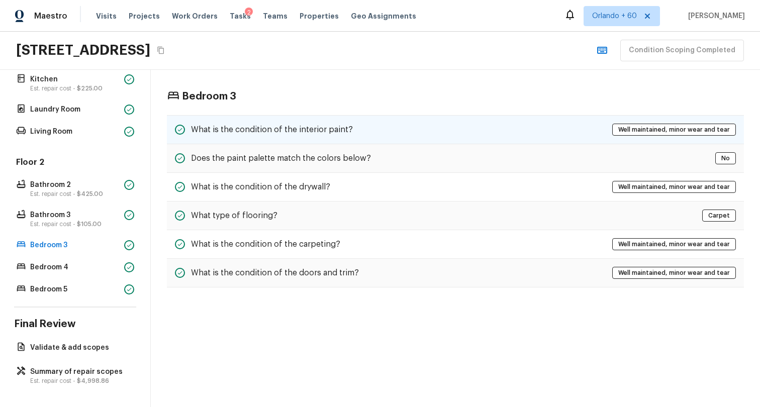
click at [214, 124] on div "What is the condition of the interior paint?" at bounding box center [264, 130] width 178 height 12
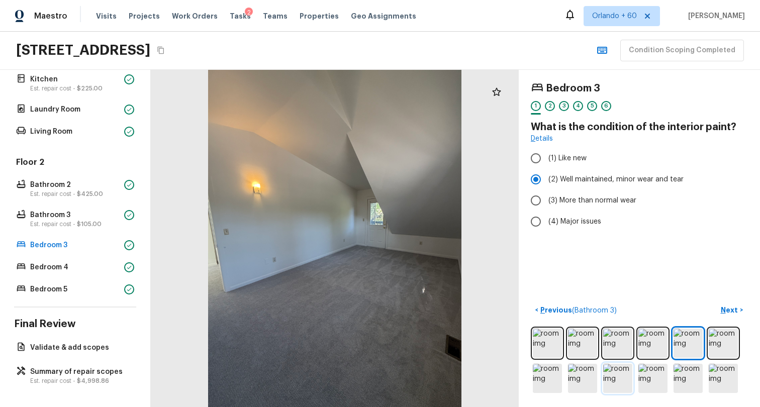
click at [620, 378] on img at bounding box center [617, 378] width 29 height 29
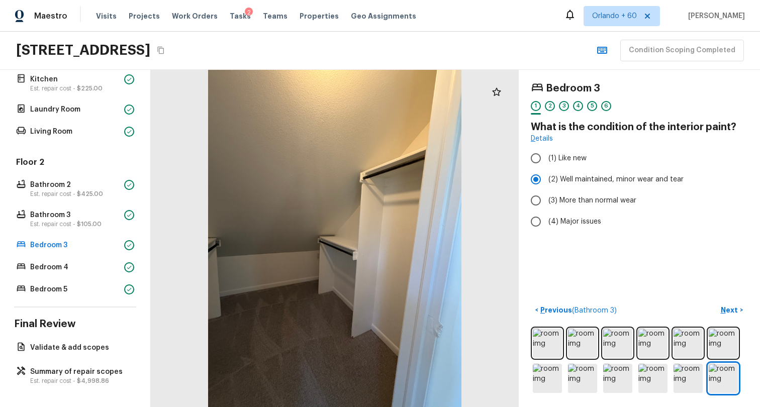
click at [106, 272] on div "Floor 2 Bathroom 2 Est. repair cost - $425.00 Bathroom 3 Est. repair cost - $10…" at bounding box center [75, 227] width 122 height 140
click at [108, 284] on p "Bedroom 5" at bounding box center [75, 289] width 90 height 10
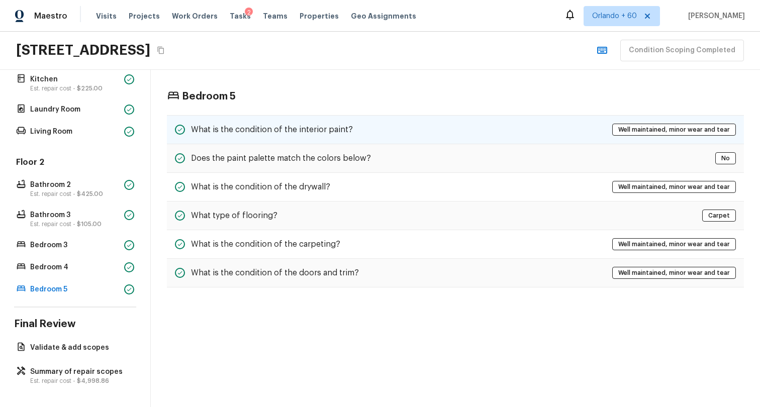
click at [289, 120] on div "What is the condition of the interior paint? Well maintained, minor wear and te…" at bounding box center [455, 129] width 577 height 29
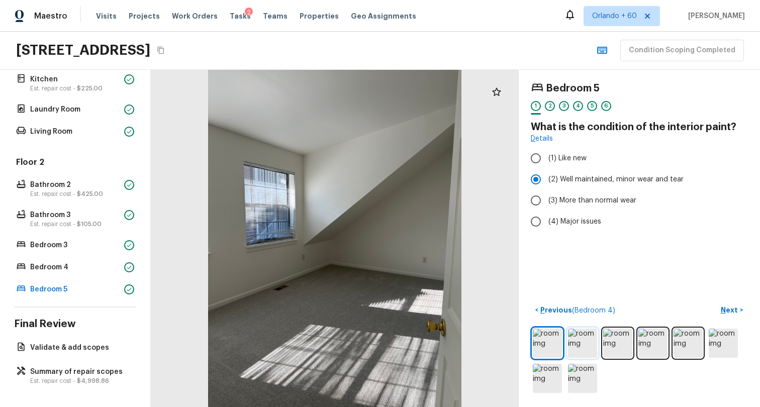
click at [575, 337] on img at bounding box center [582, 343] width 29 height 29
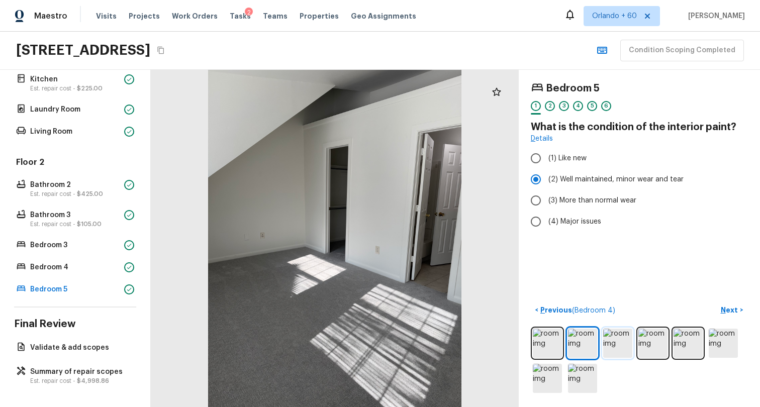
click at [612, 336] on img at bounding box center [617, 343] width 29 height 29
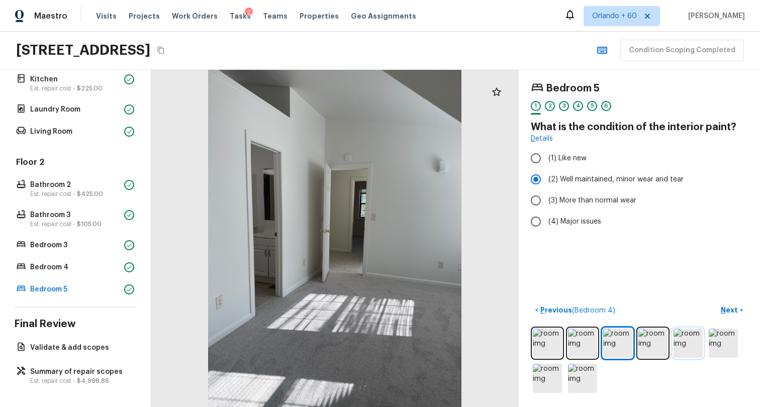
click at [673, 330] on img at bounding box center [687, 343] width 29 height 29
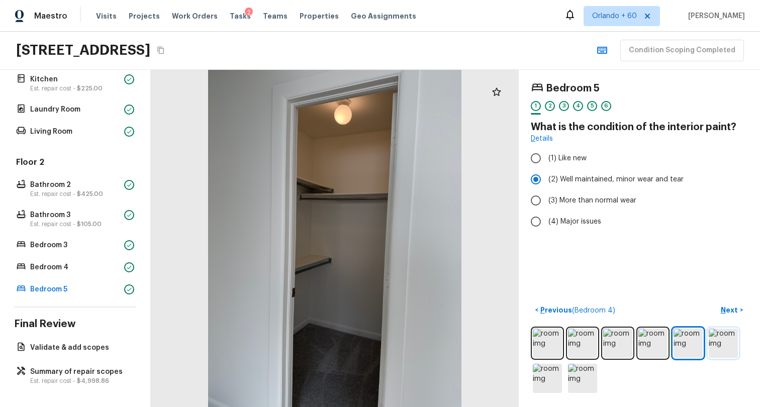
click at [723, 346] on img at bounding box center [722, 343] width 29 height 29
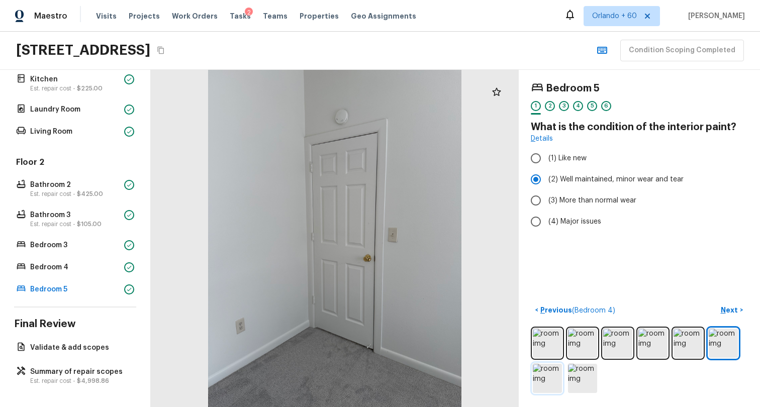
click at [533, 373] on img at bounding box center [547, 378] width 29 height 29
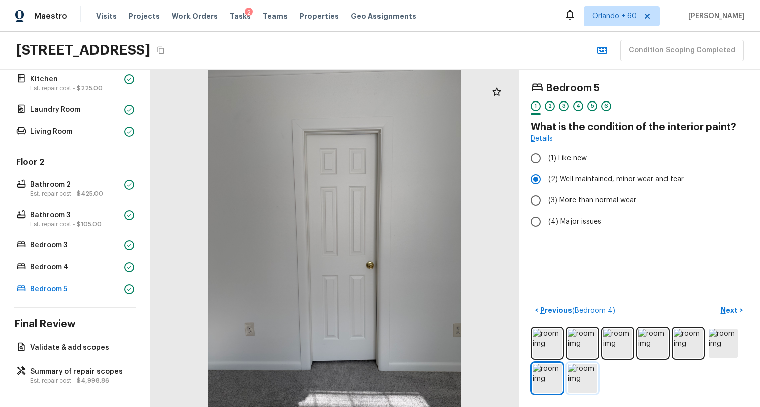
click at [573, 372] on img at bounding box center [582, 378] width 29 height 29
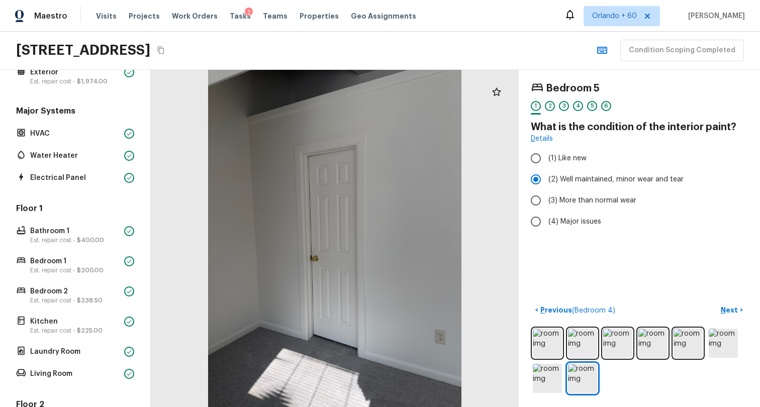
scroll to position [0, 0]
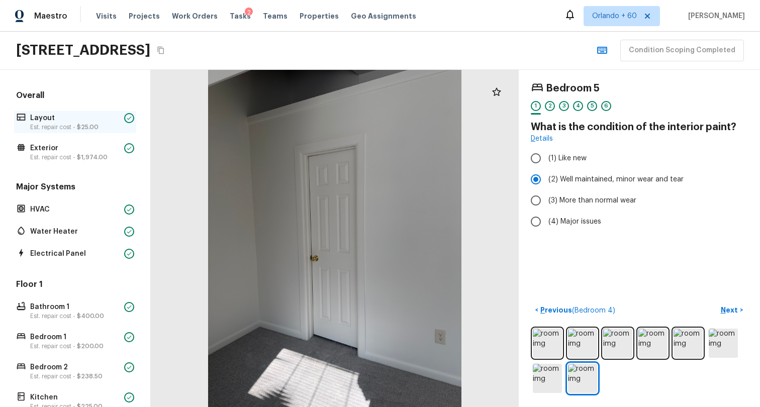
click at [59, 122] on p "Layout" at bounding box center [75, 118] width 90 height 10
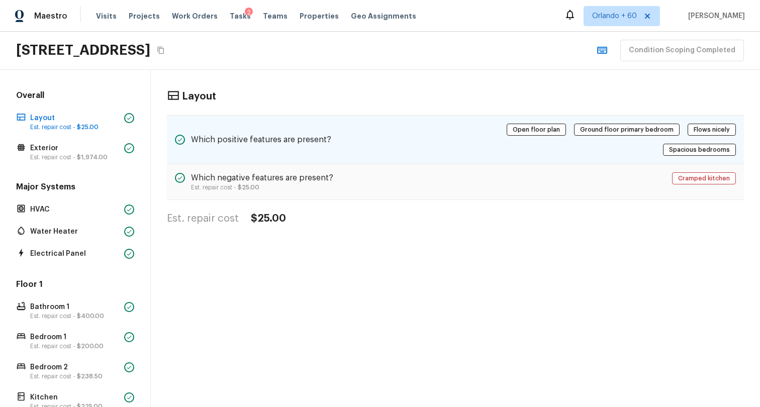
click at [250, 144] on h5 "Which positive features are present?" at bounding box center [261, 139] width 140 height 11
